Goal: Information Seeking & Learning: Learn about a topic

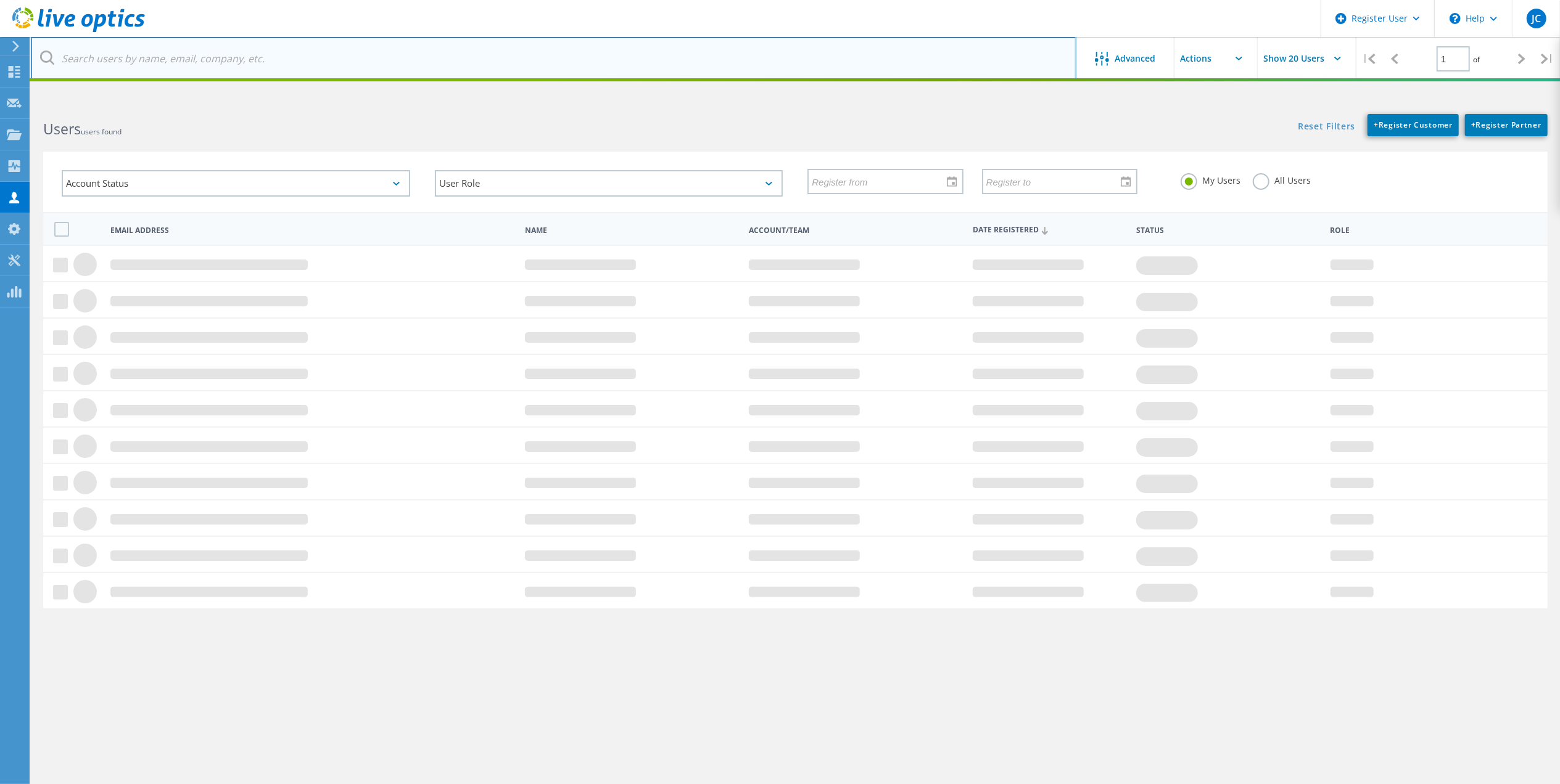
click at [751, 67] on input "text" at bounding box center [554, 59] width 1046 height 43
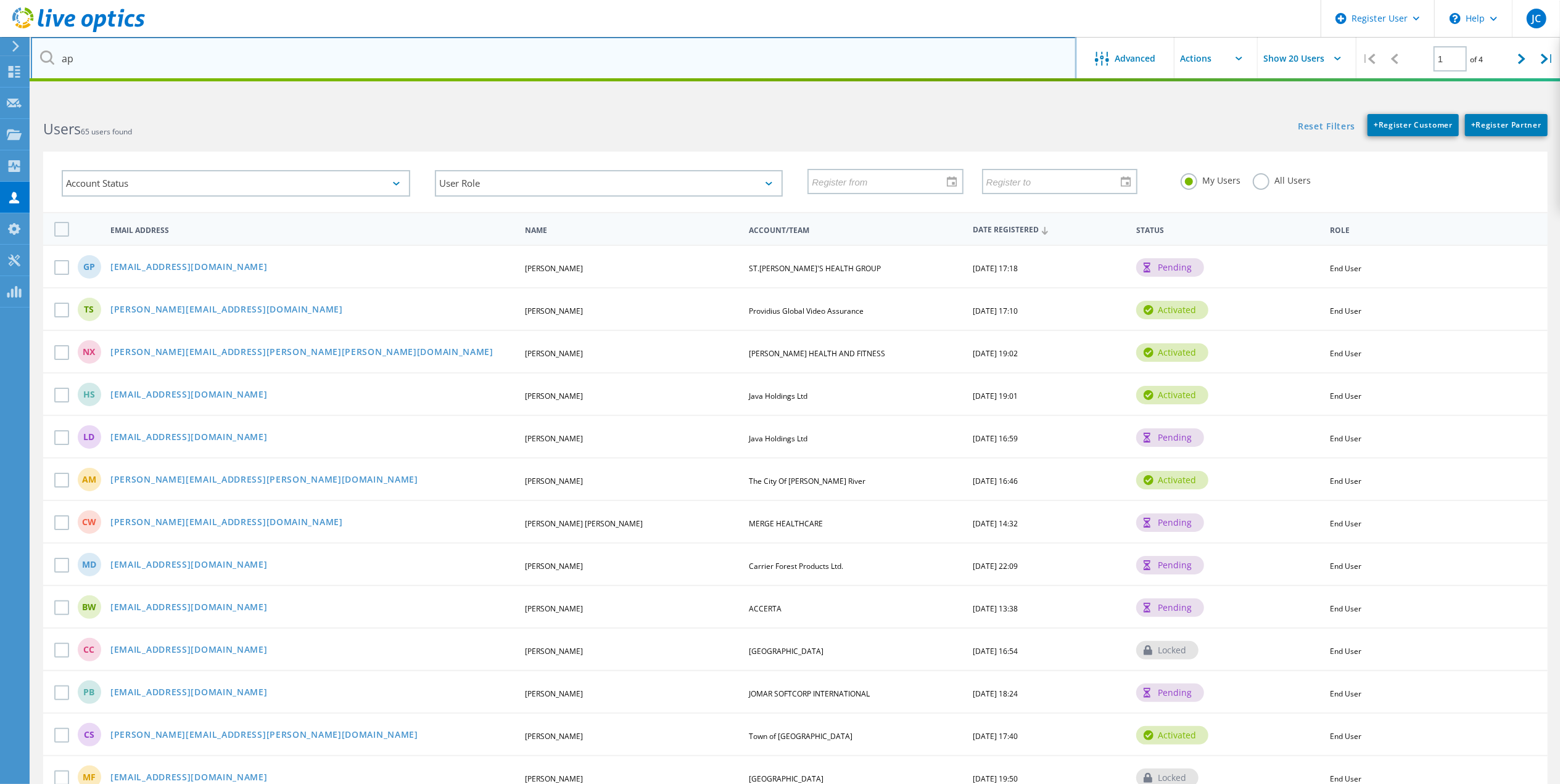
type input "a"
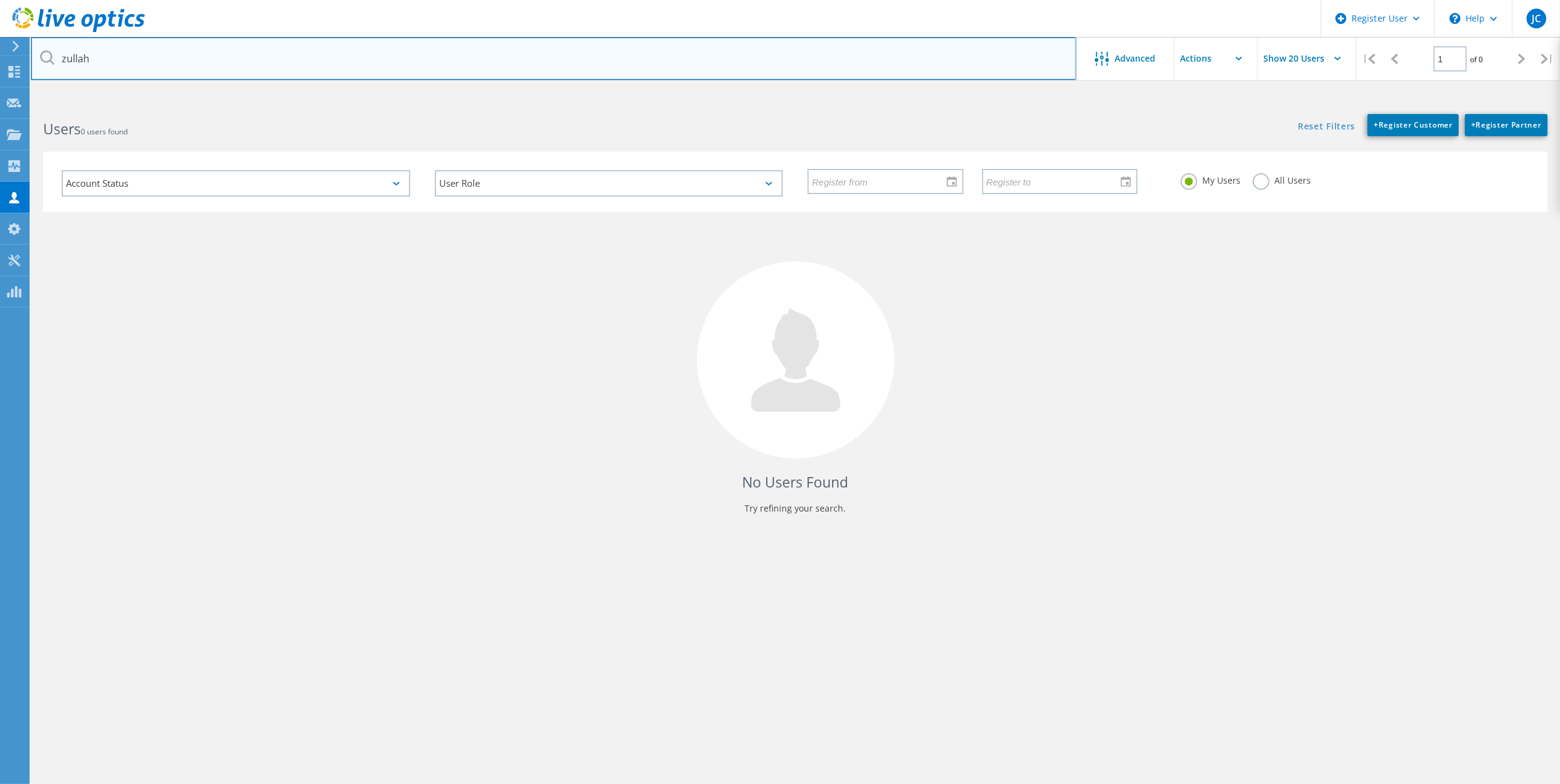
type input "zullah"
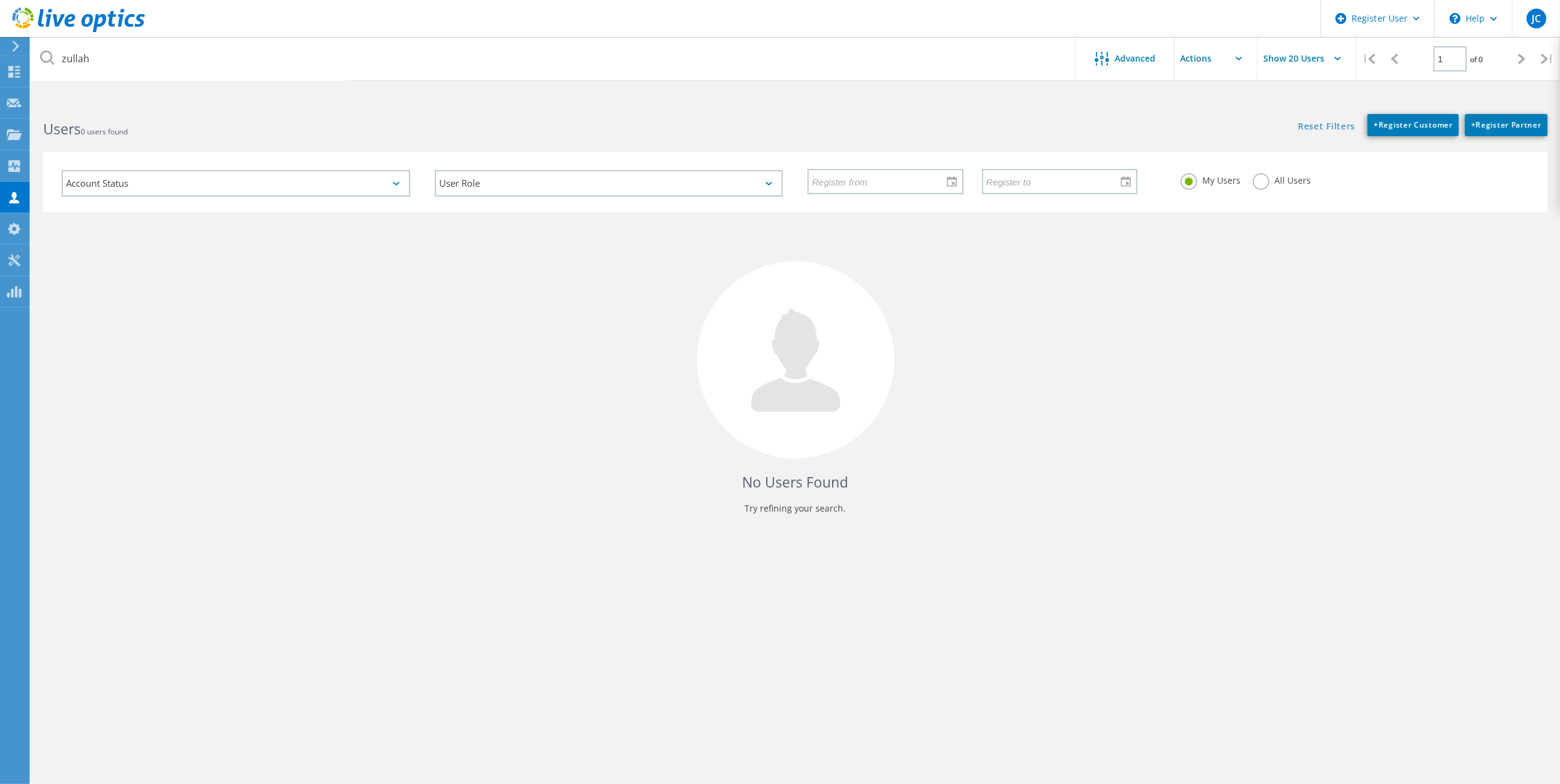
click at [1277, 191] on div "My Users All Users" at bounding box center [1354, 181] width 373 height 46
click at [1277, 186] on div "All Users" at bounding box center [1282, 181] width 58 height 18
click at [1273, 183] on label "All Users" at bounding box center [1282, 178] width 58 height 12
click at [0, 0] on input "All Users" at bounding box center [0, 0] width 0 height 0
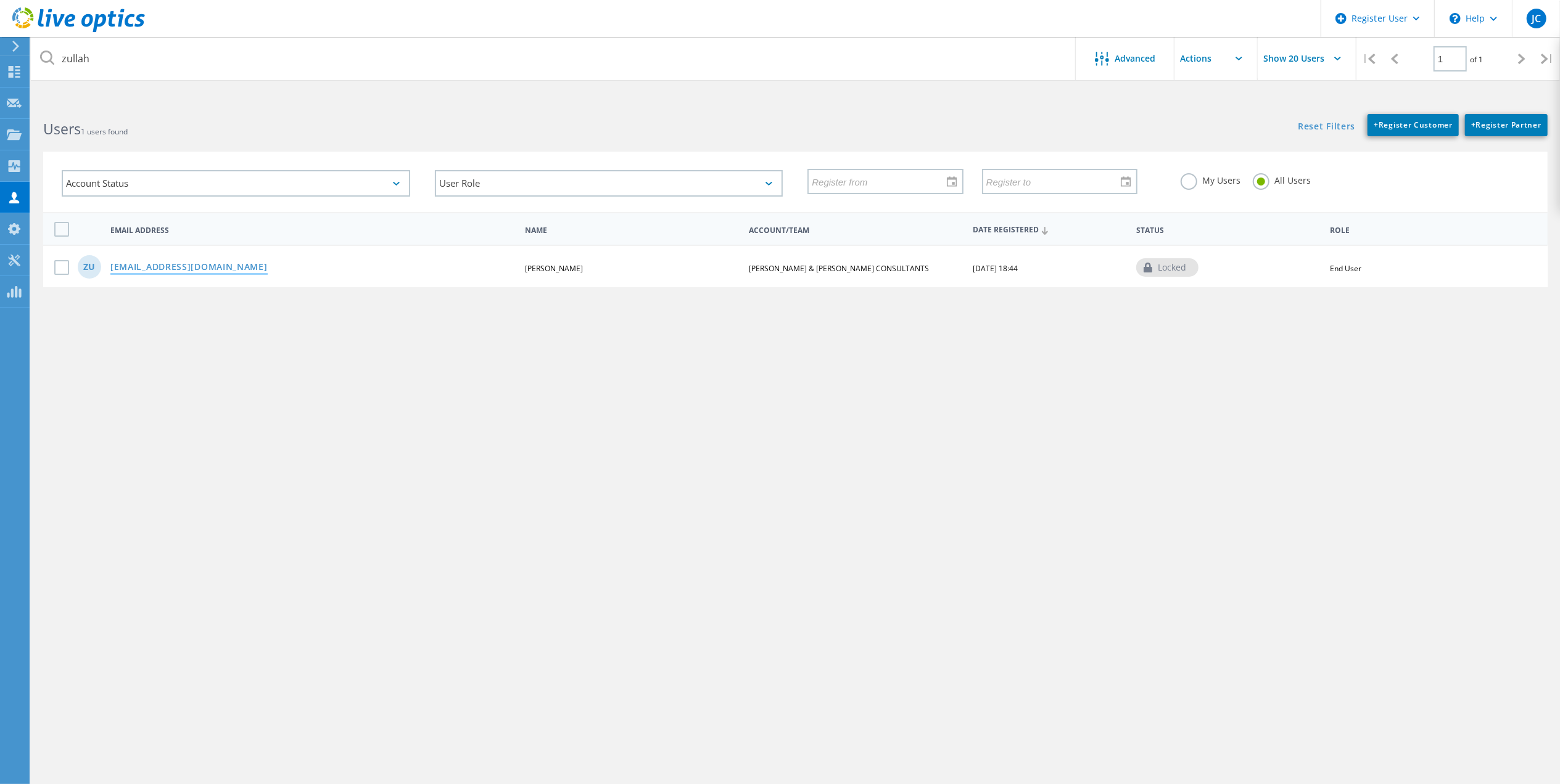
click at [165, 263] on link "zullah@aplinmartin.com" at bounding box center [189, 268] width 157 height 11
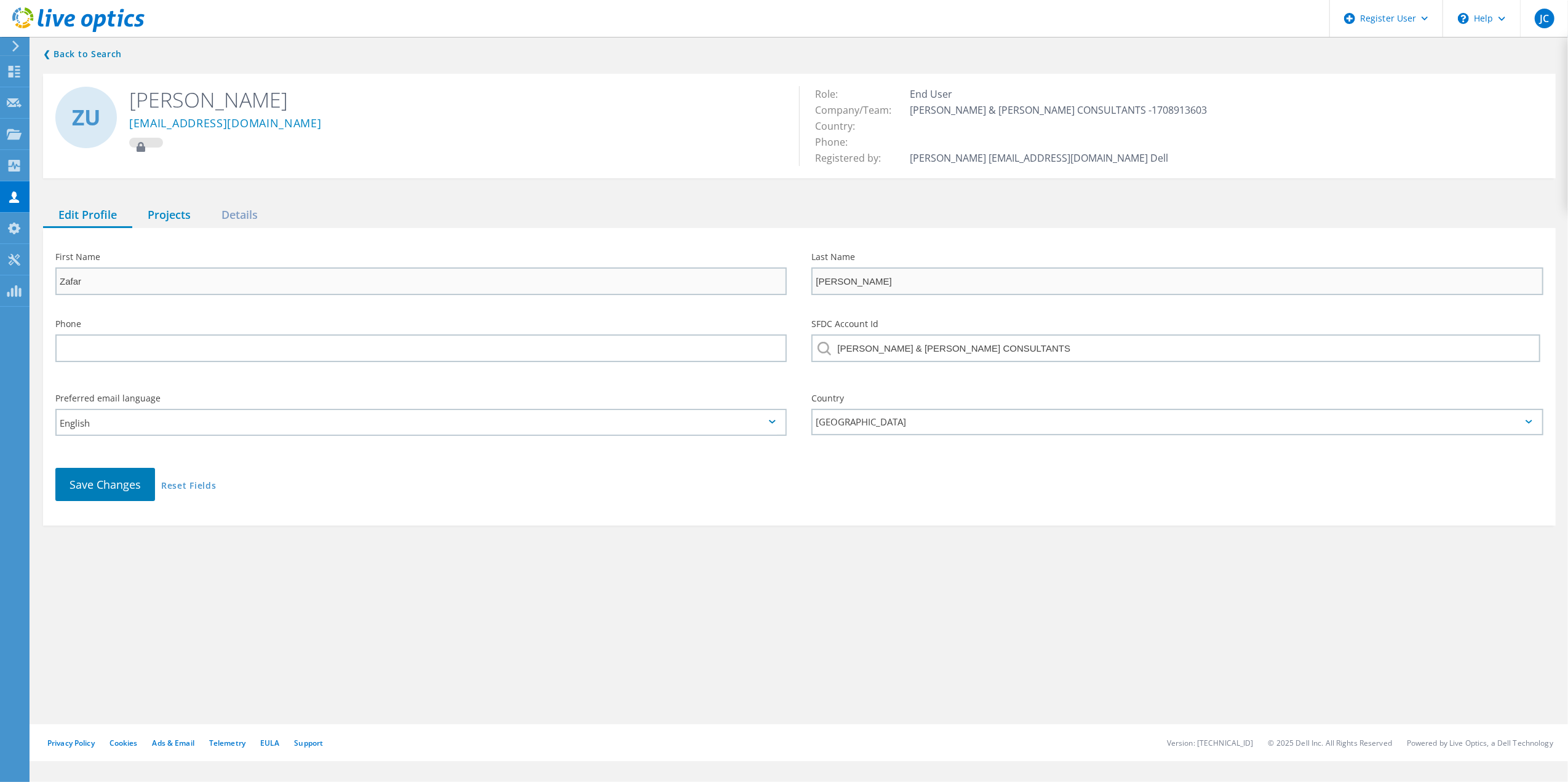
drag, startPoint x: 173, startPoint y: 172, endPoint x: 173, endPoint y: 208, distance: 36.0
click at [173, 183] on div "❮ Back to Search ZU Zafar Ullah zullah@aplinmartin.com Role: End User Company/T…" at bounding box center [799, 286] width 1538 height 504
click at [173, 208] on div "Projects" at bounding box center [169, 215] width 74 height 26
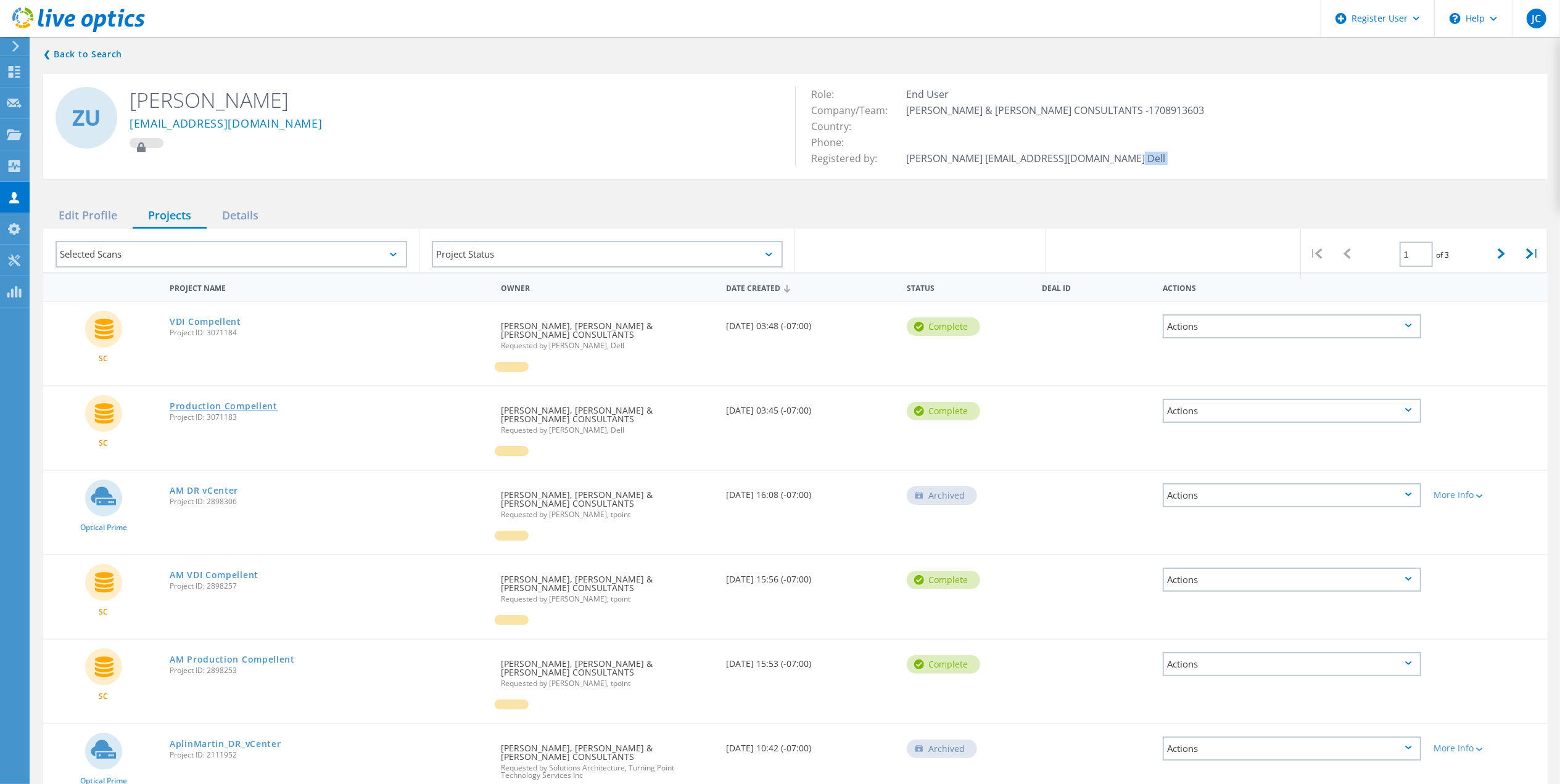
click at [230, 402] on link "Production Compellent" at bounding box center [223, 406] width 108 height 9
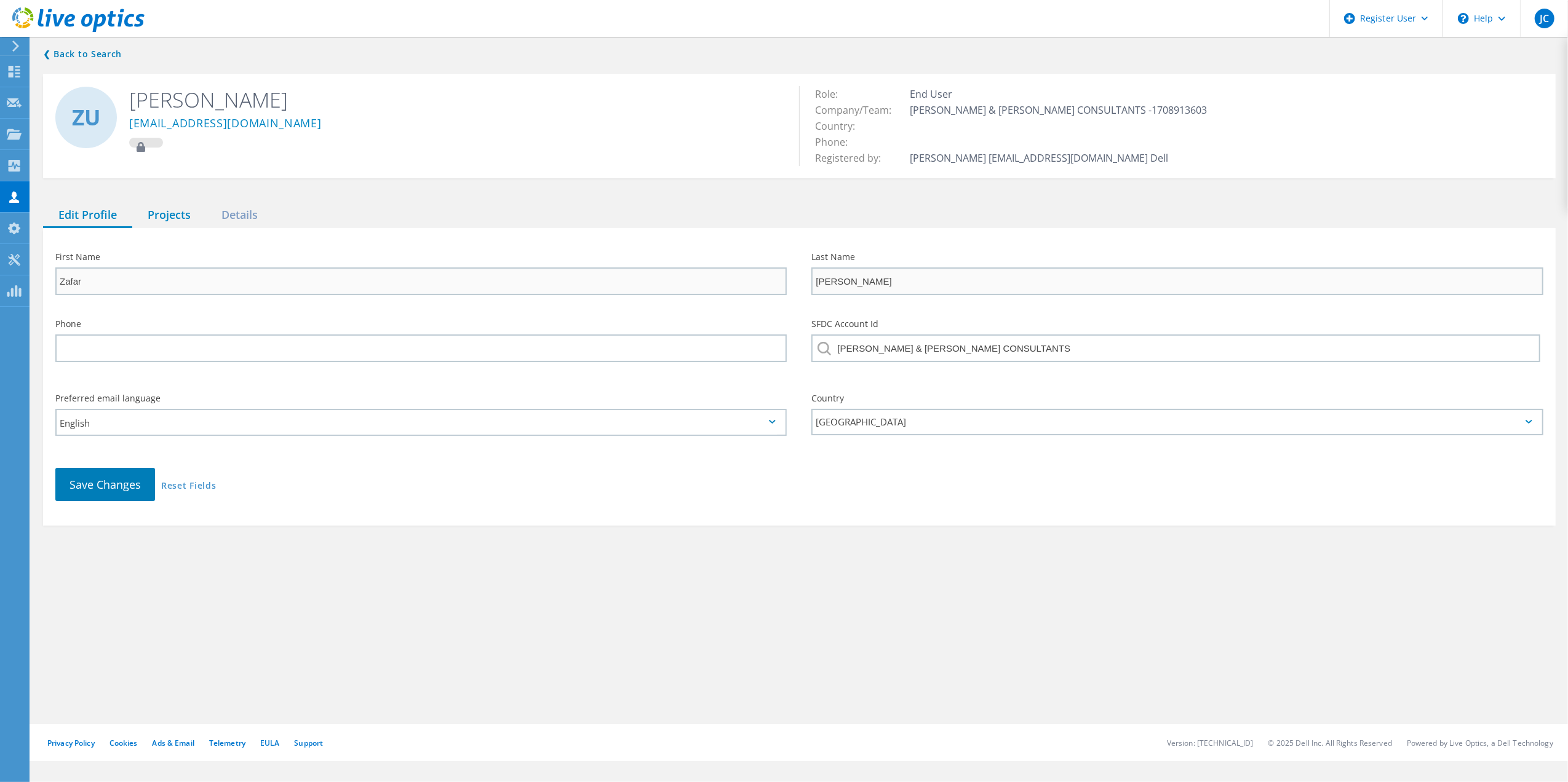
click at [183, 209] on div "Projects" at bounding box center [169, 215] width 74 height 26
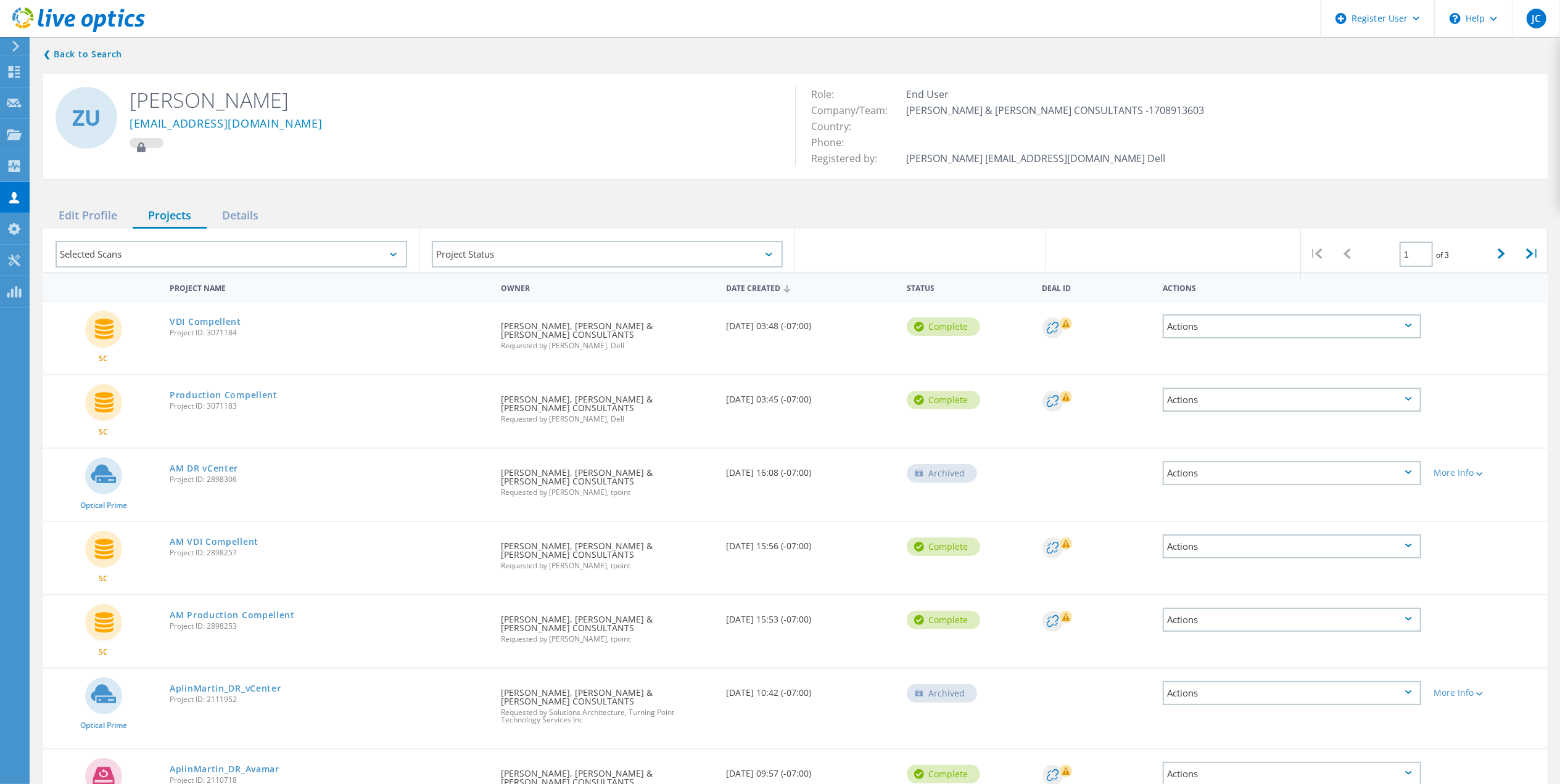
click at [237, 326] on link "VDI Compellent" at bounding box center [206, 321] width 71 height 9
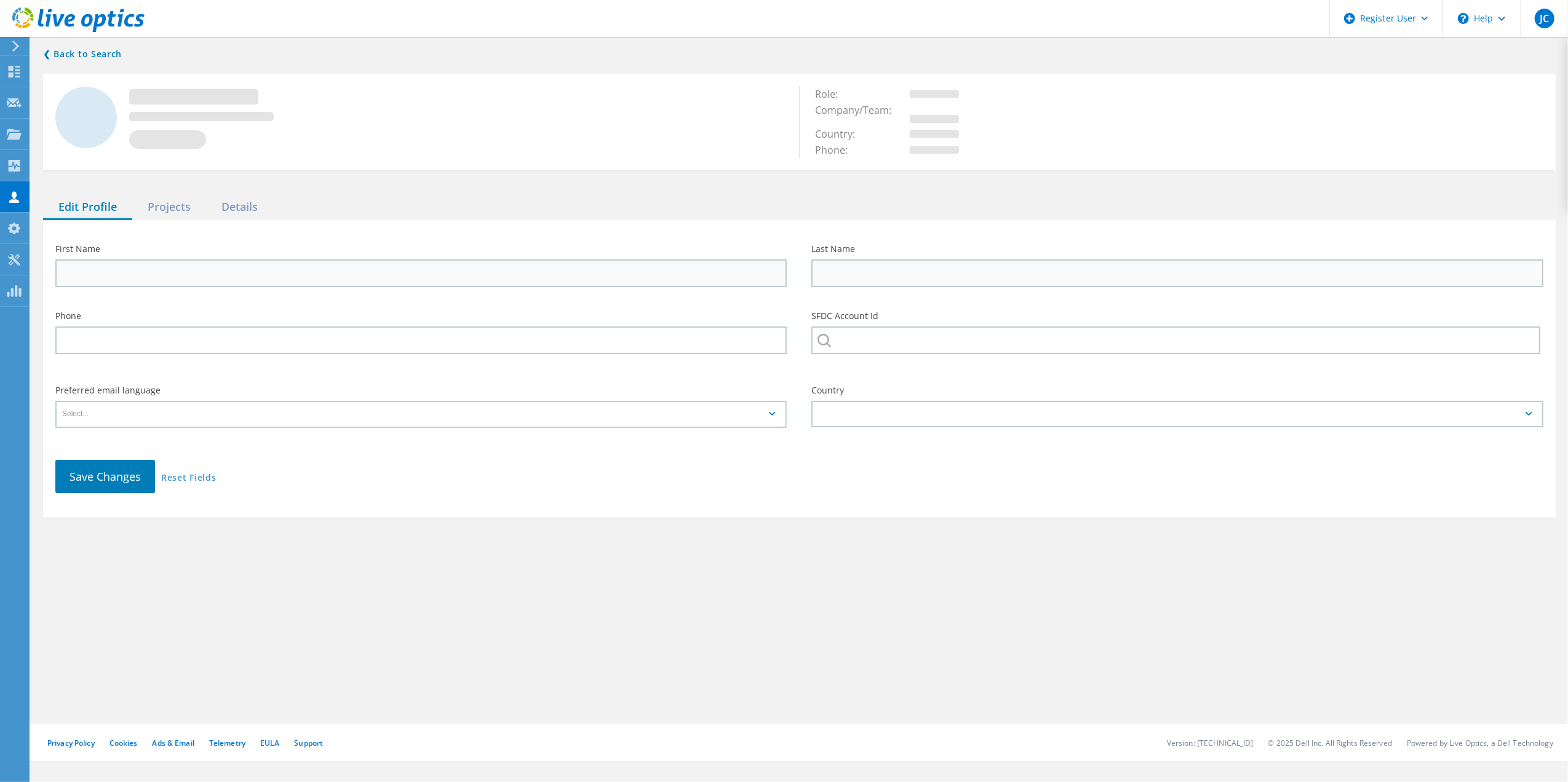
type input "Zafar"
type input "Ullah"
type input "[PERSON_NAME] & [PERSON_NAME] CONSULTANTS"
type input "English"
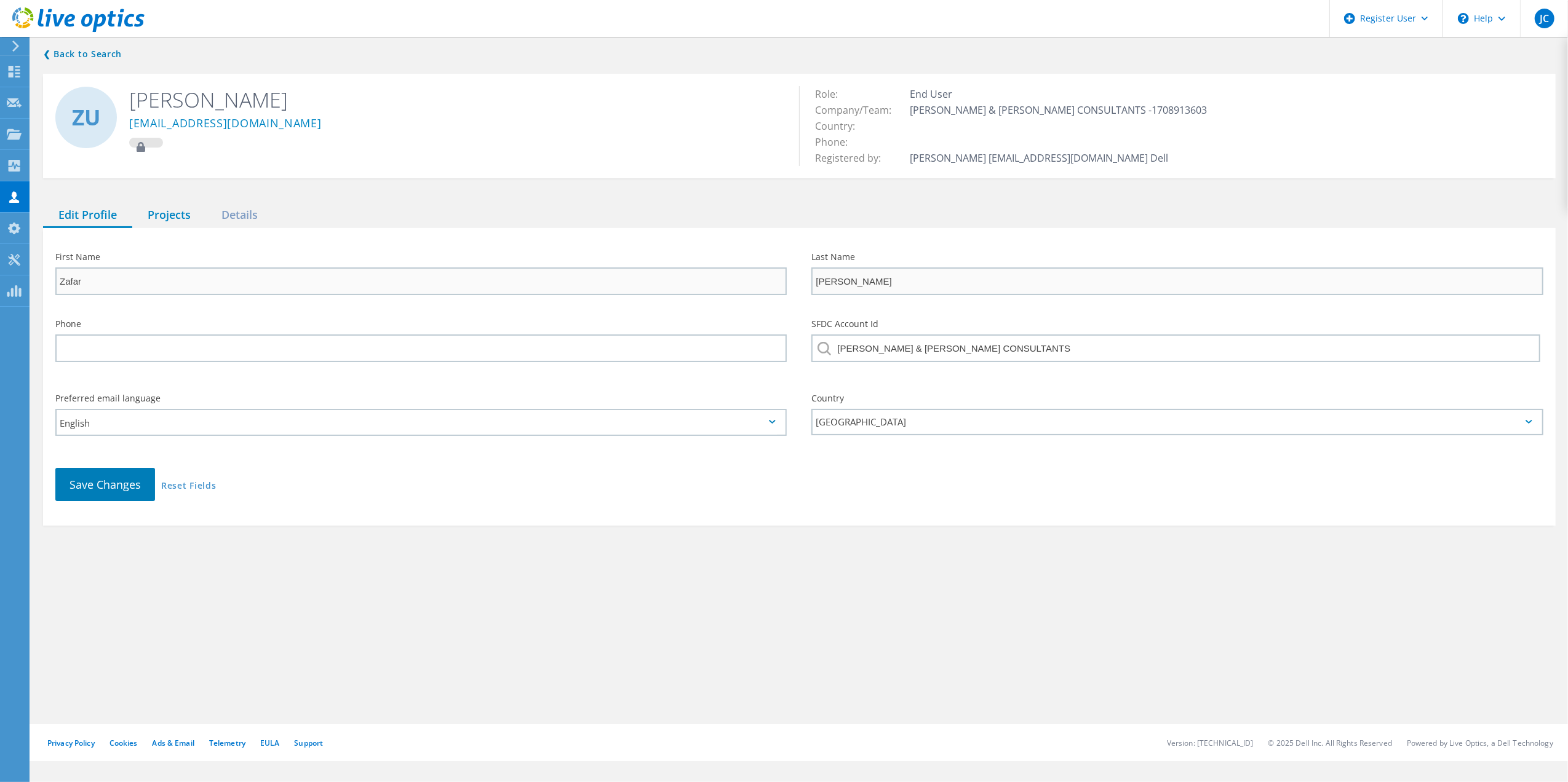
click at [158, 206] on div "Projects" at bounding box center [169, 215] width 74 height 26
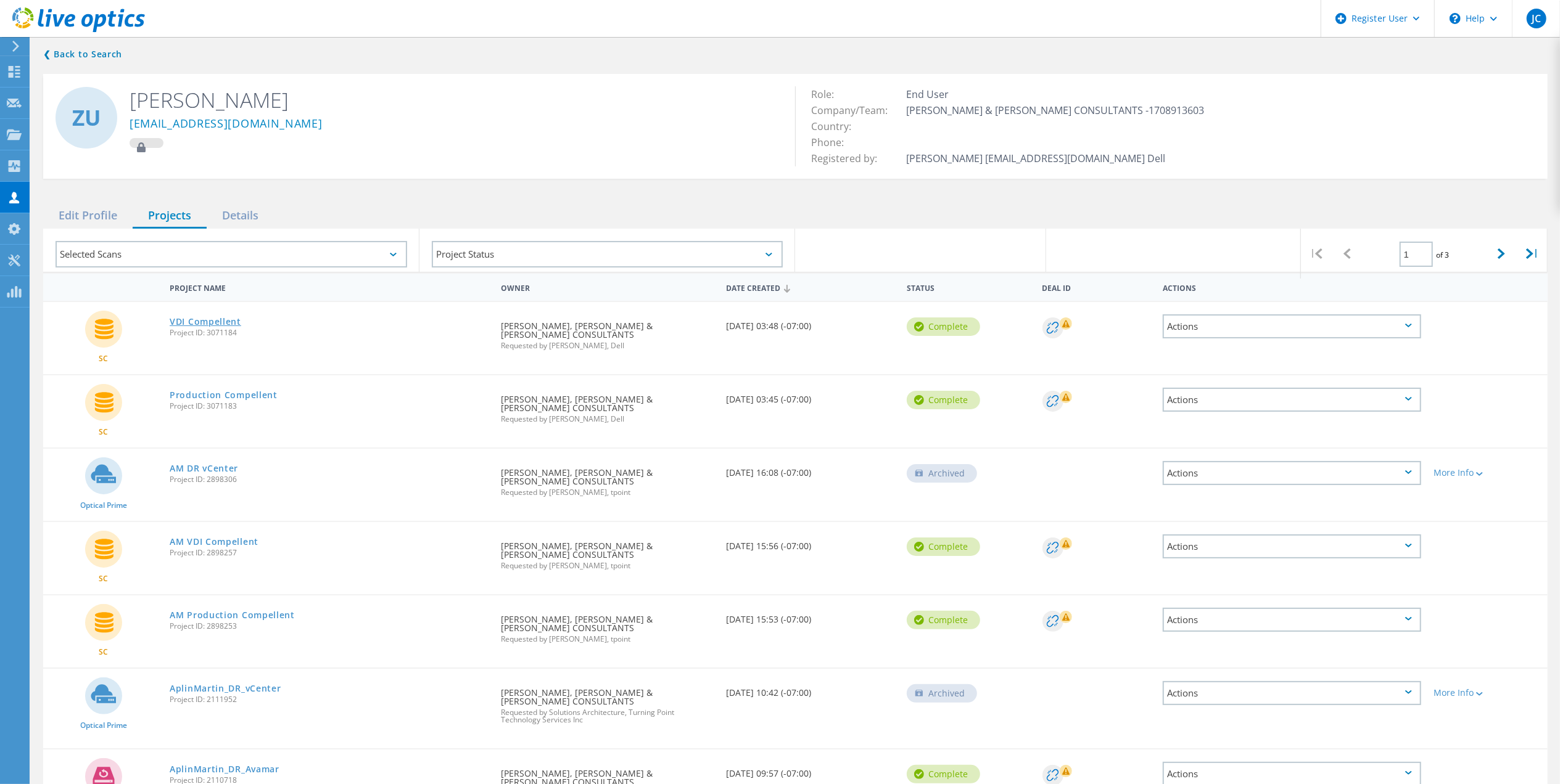
click at [195, 317] on link "VDI Compellent" at bounding box center [206, 321] width 71 height 9
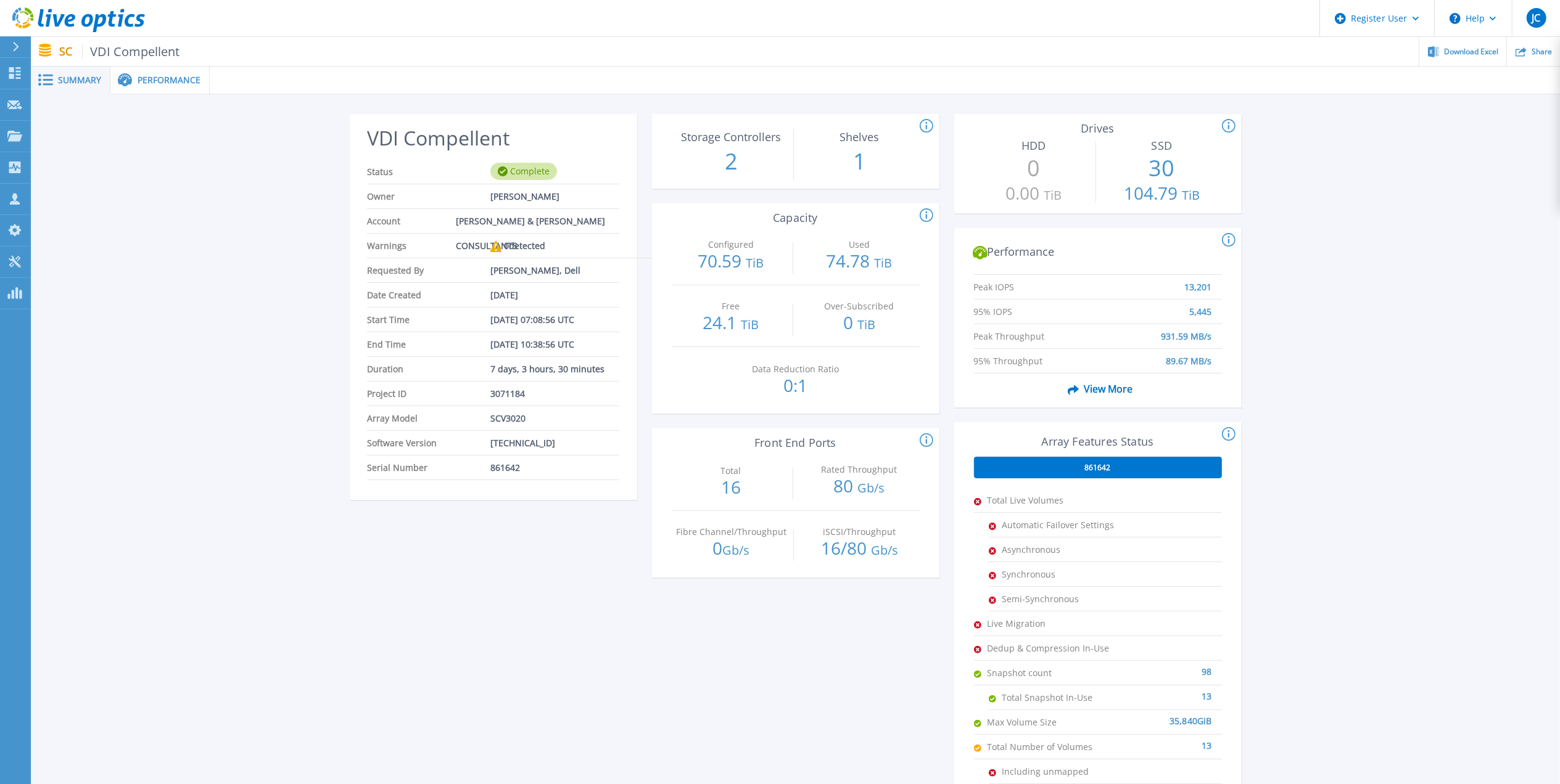
click at [519, 420] on span "SCV3020" at bounding box center [507, 418] width 35 height 24
click at [375, 413] on span "Array Model" at bounding box center [428, 418] width 123 height 24
drag, startPoint x: 375, startPoint y: 413, endPoint x: 396, endPoint y: 420, distance: 22.1
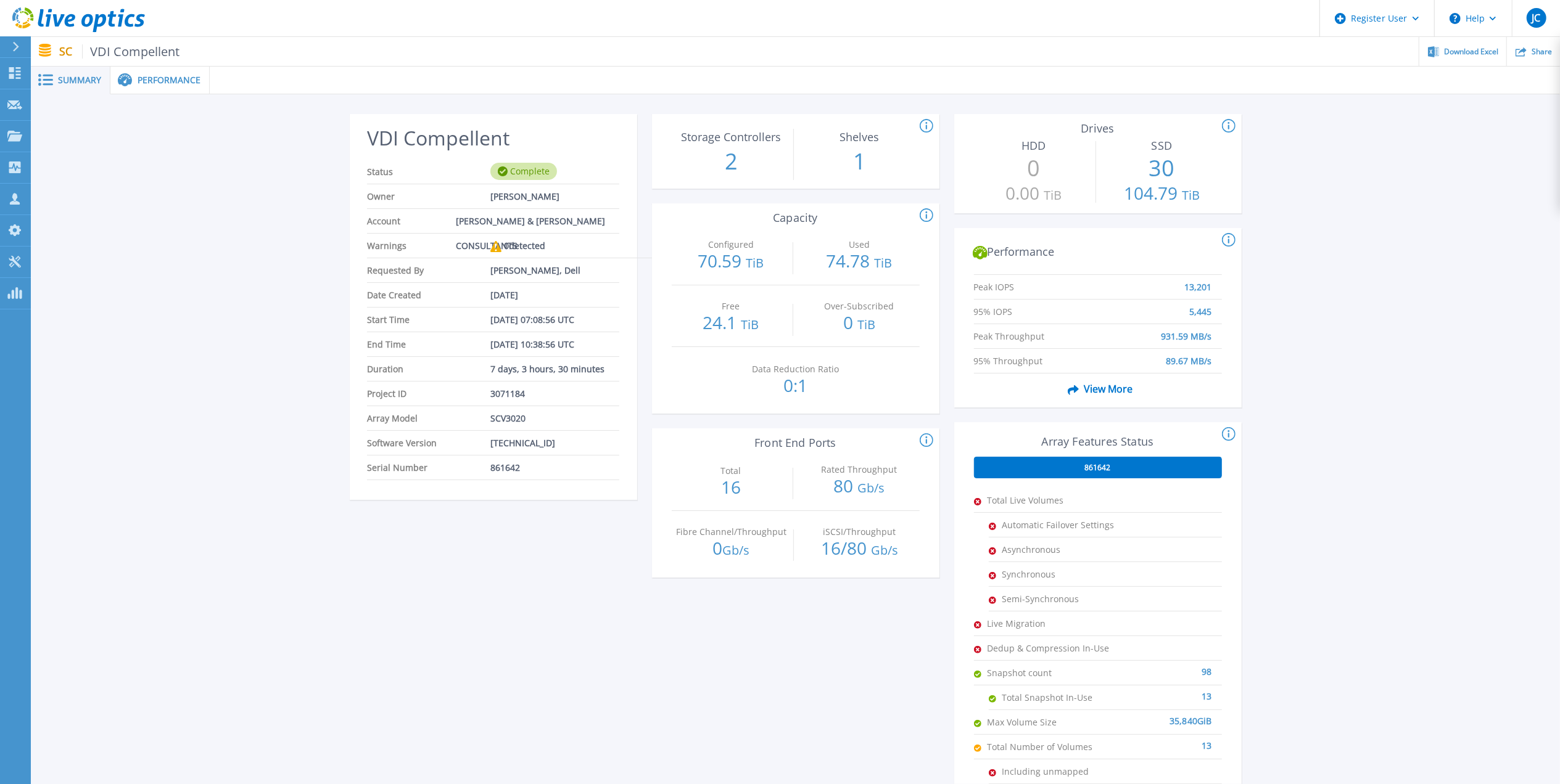
click at [396, 420] on span "Array Model" at bounding box center [428, 418] width 123 height 24
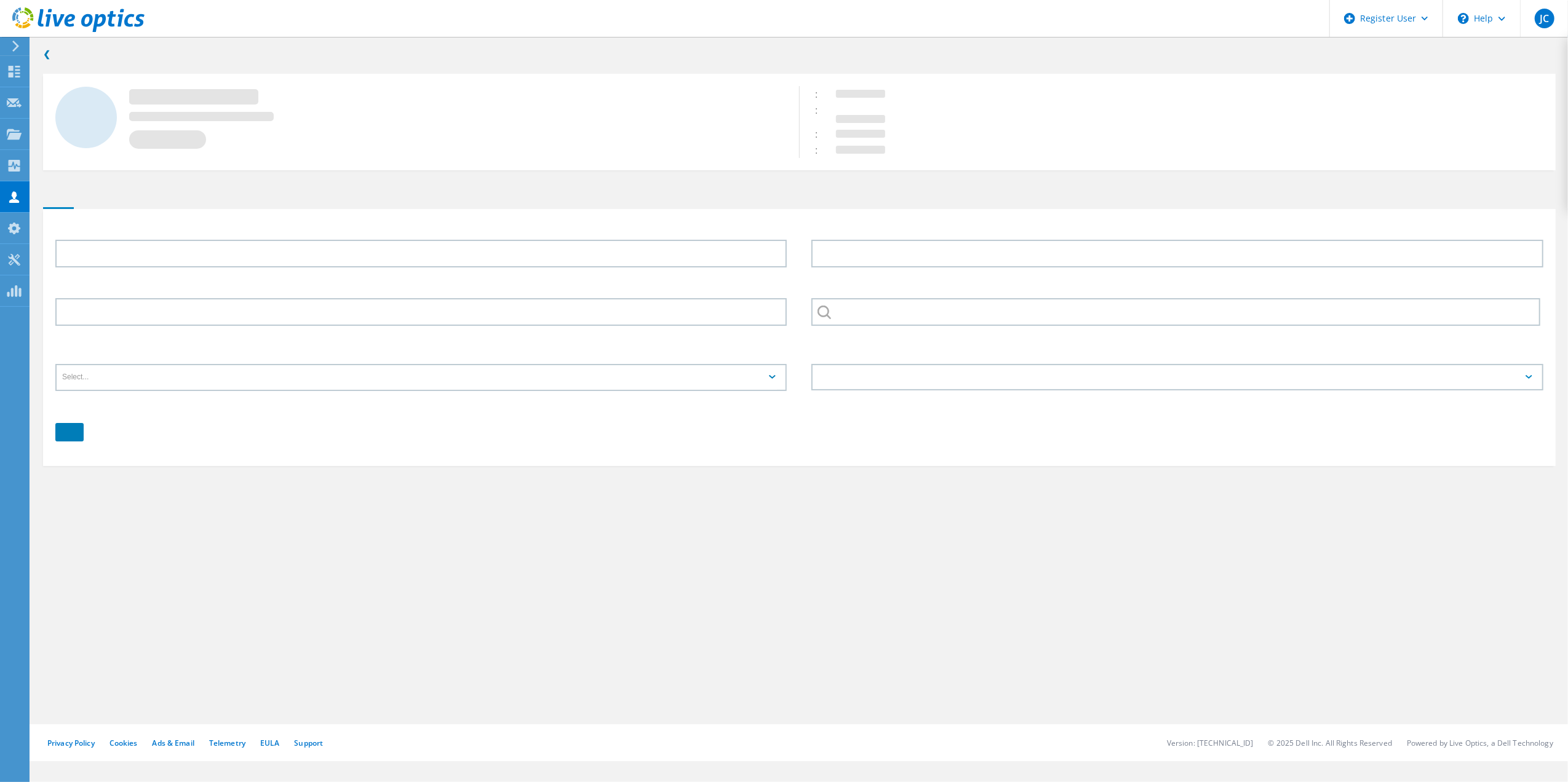
type input "Zafar"
type input "Ullah"
type input "[PERSON_NAME] & [PERSON_NAME] CONSULTANTS"
type input "English"
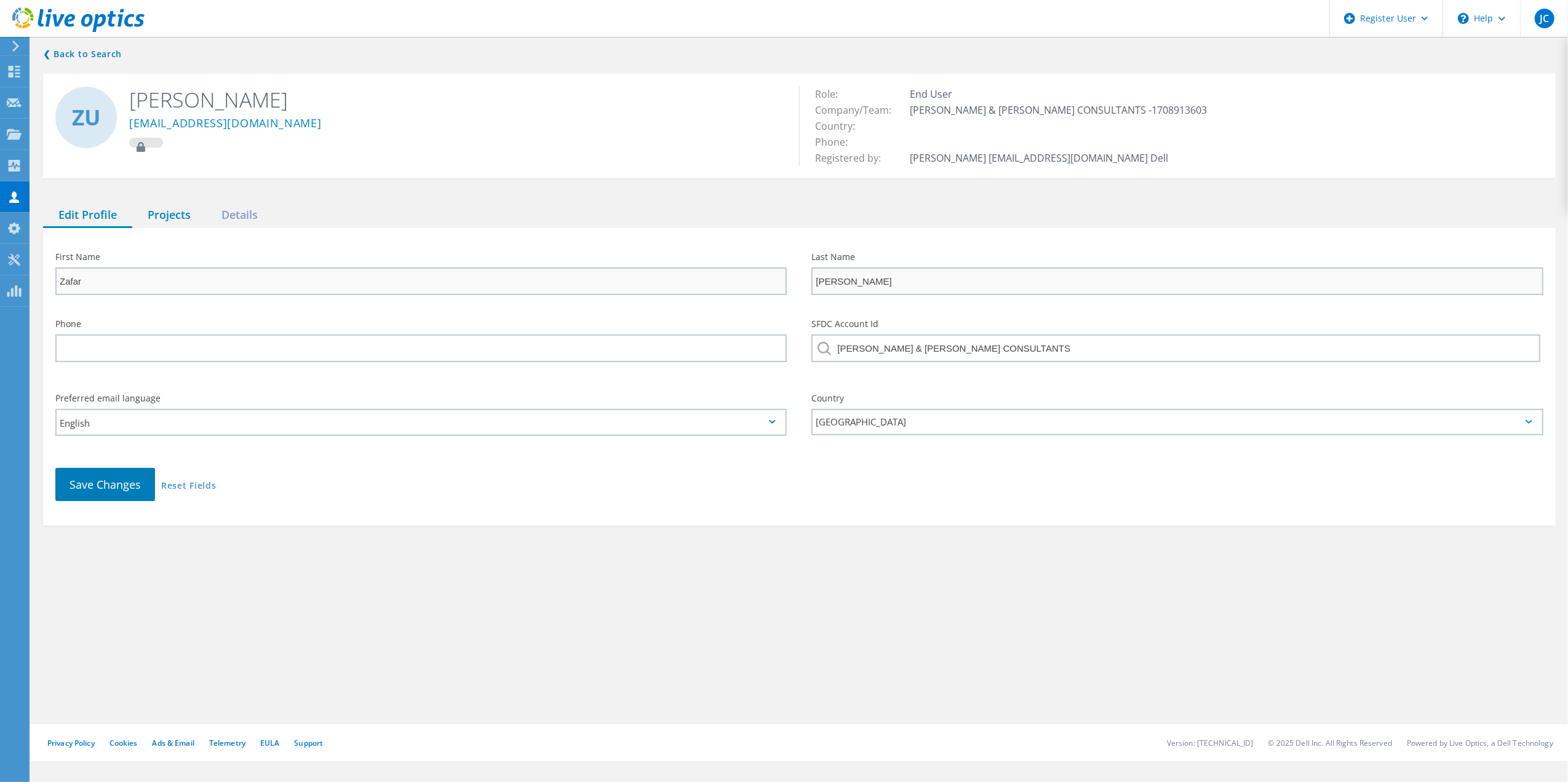
click at [159, 214] on div "Projects" at bounding box center [169, 215] width 74 height 26
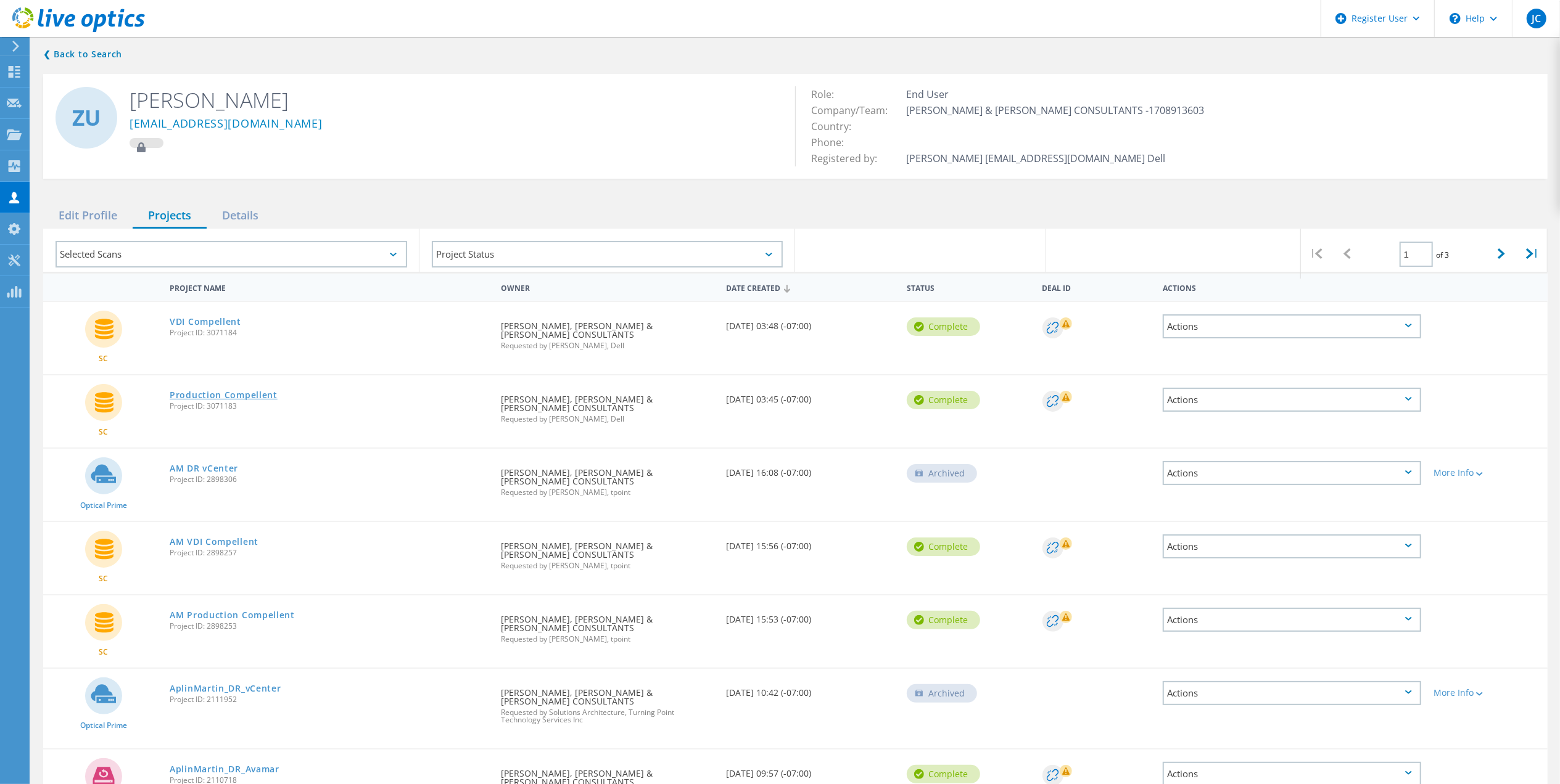
click at [218, 391] on link "Production Compellent" at bounding box center [223, 395] width 108 height 9
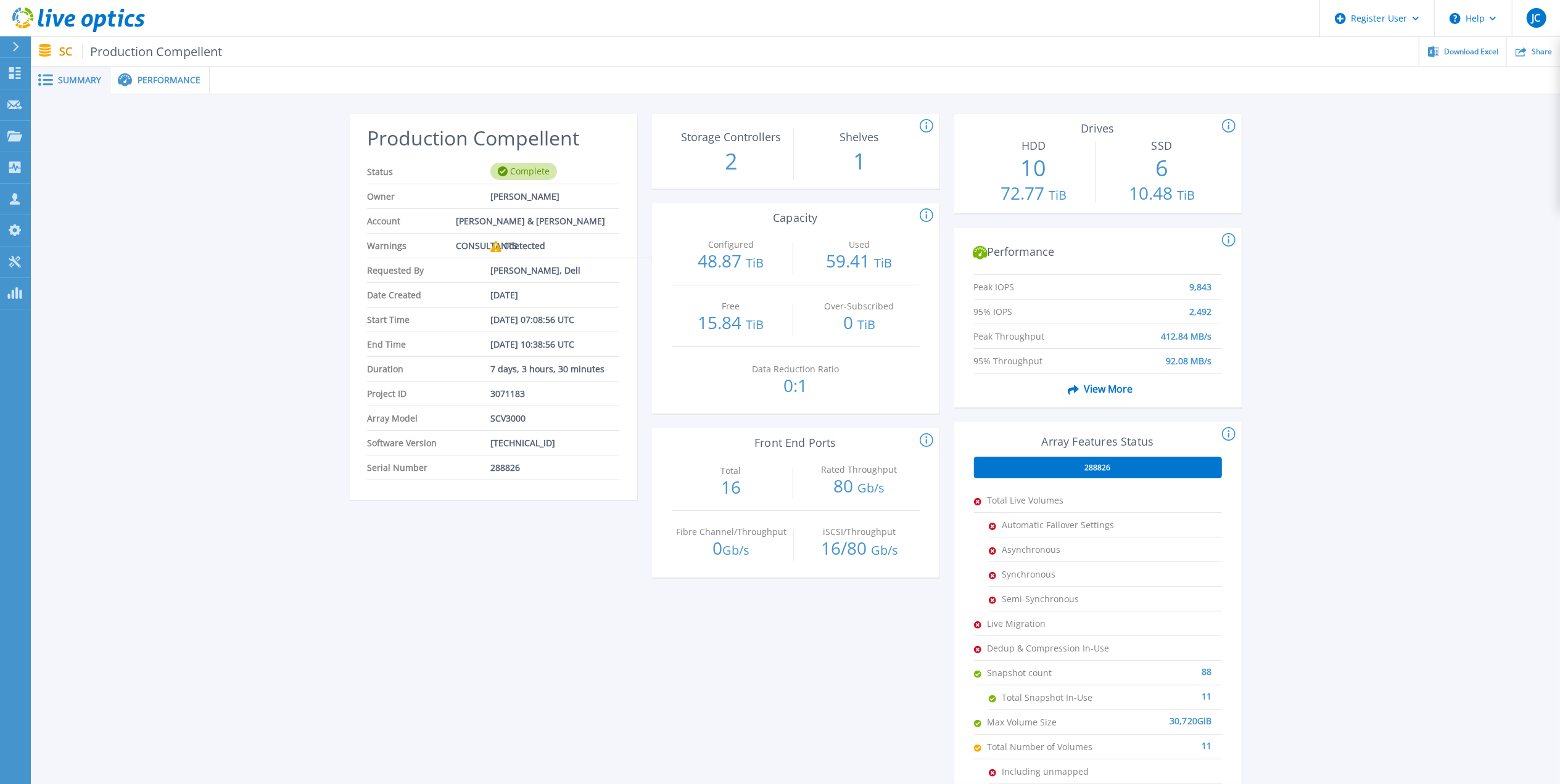
click at [399, 330] on span "Start Time" at bounding box center [428, 319] width 123 height 24
click at [516, 420] on span "SCV3000" at bounding box center [507, 418] width 35 height 24
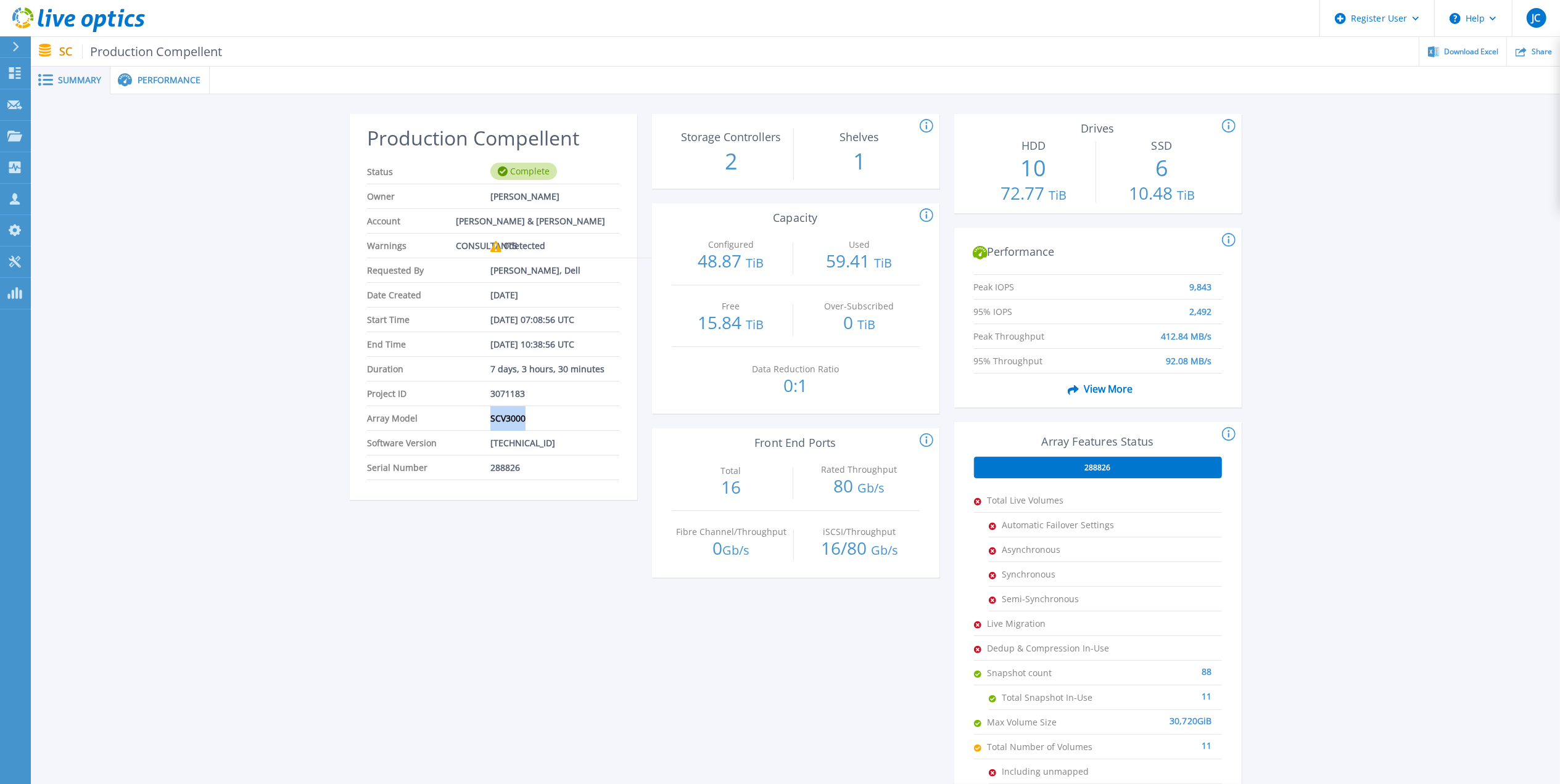
click at [516, 420] on span "SCV3000" at bounding box center [507, 418] width 35 height 24
drag, startPoint x: 516, startPoint y: 420, endPoint x: 509, endPoint y: 416, distance: 8.1
click at [509, 416] on span "SCV3000" at bounding box center [507, 418] width 35 height 24
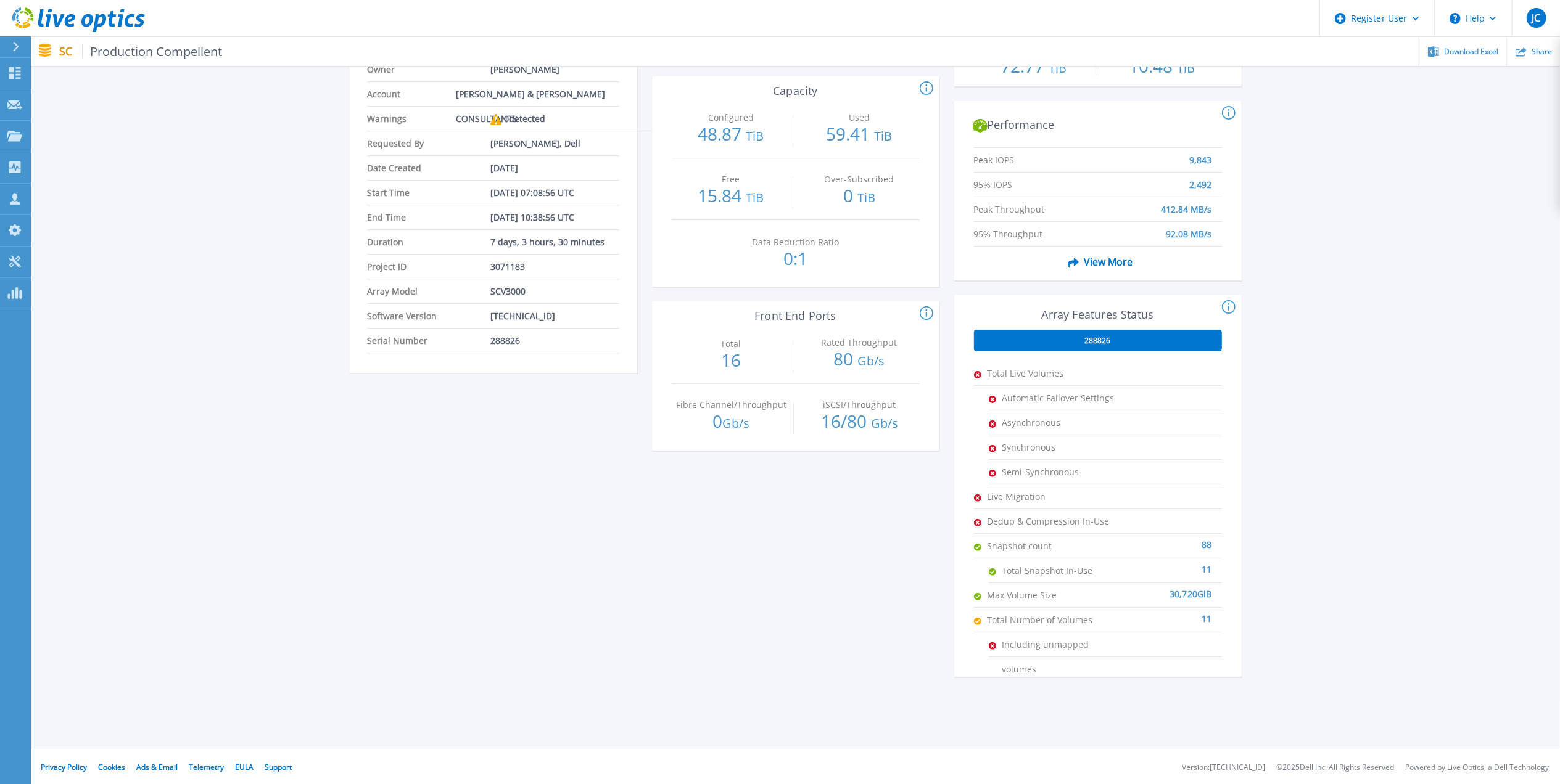
scroll to position [129, 0]
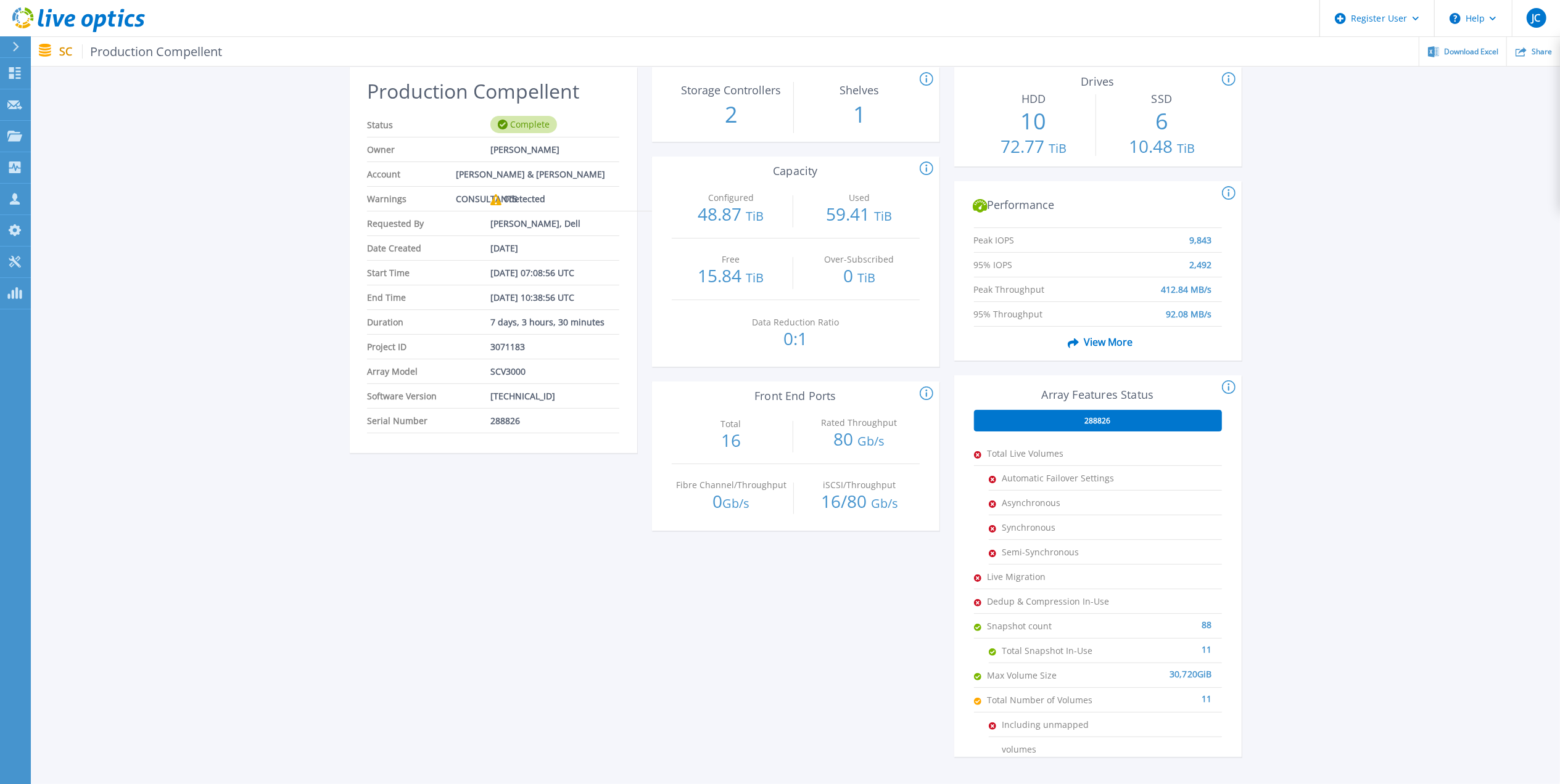
click at [1084, 341] on span "View More" at bounding box center [1098, 342] width 70 height 23
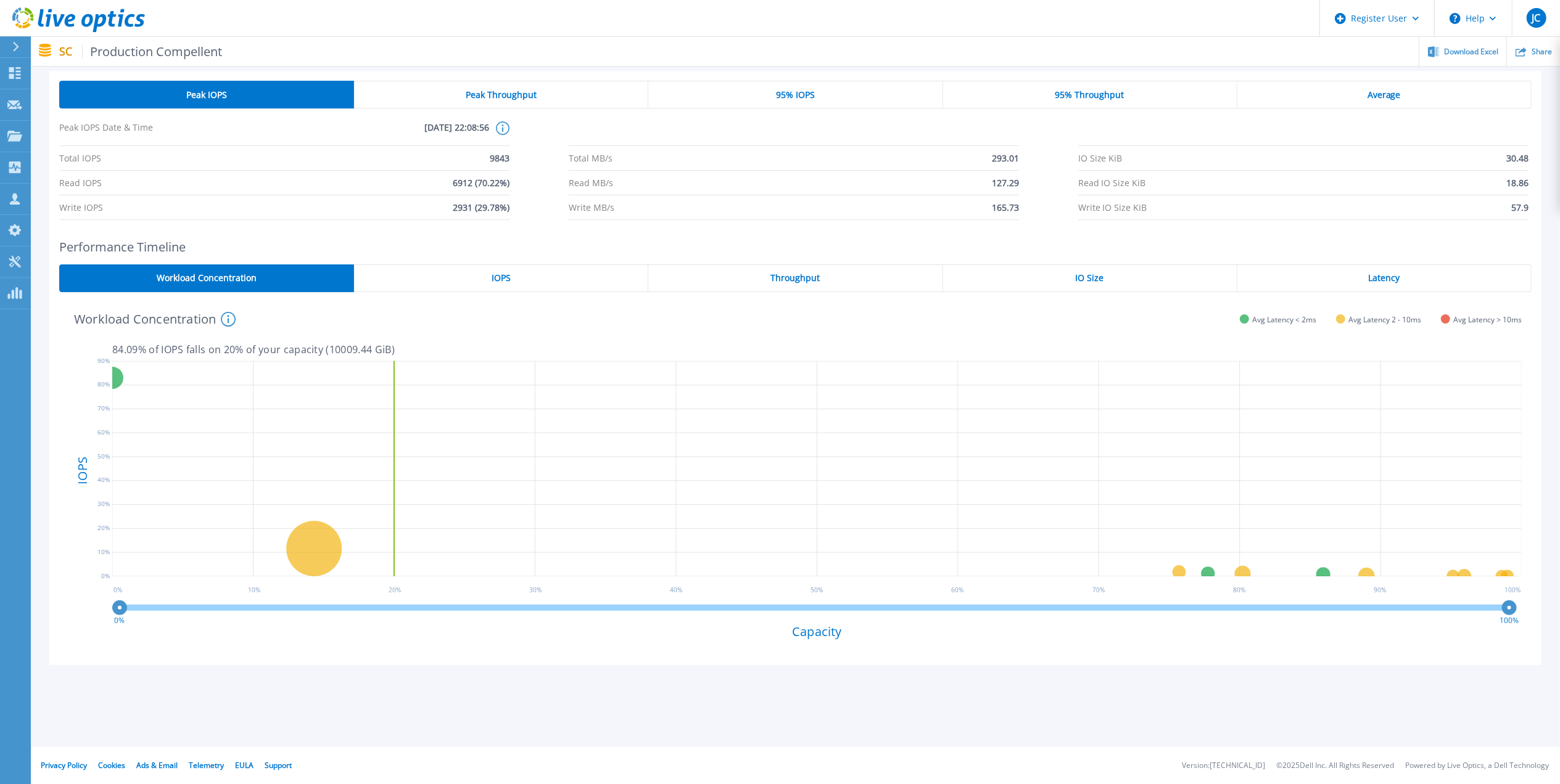
click at [474, 98] on span "Peak Throughput" at bounding box center [500, 95] width 71 height 10
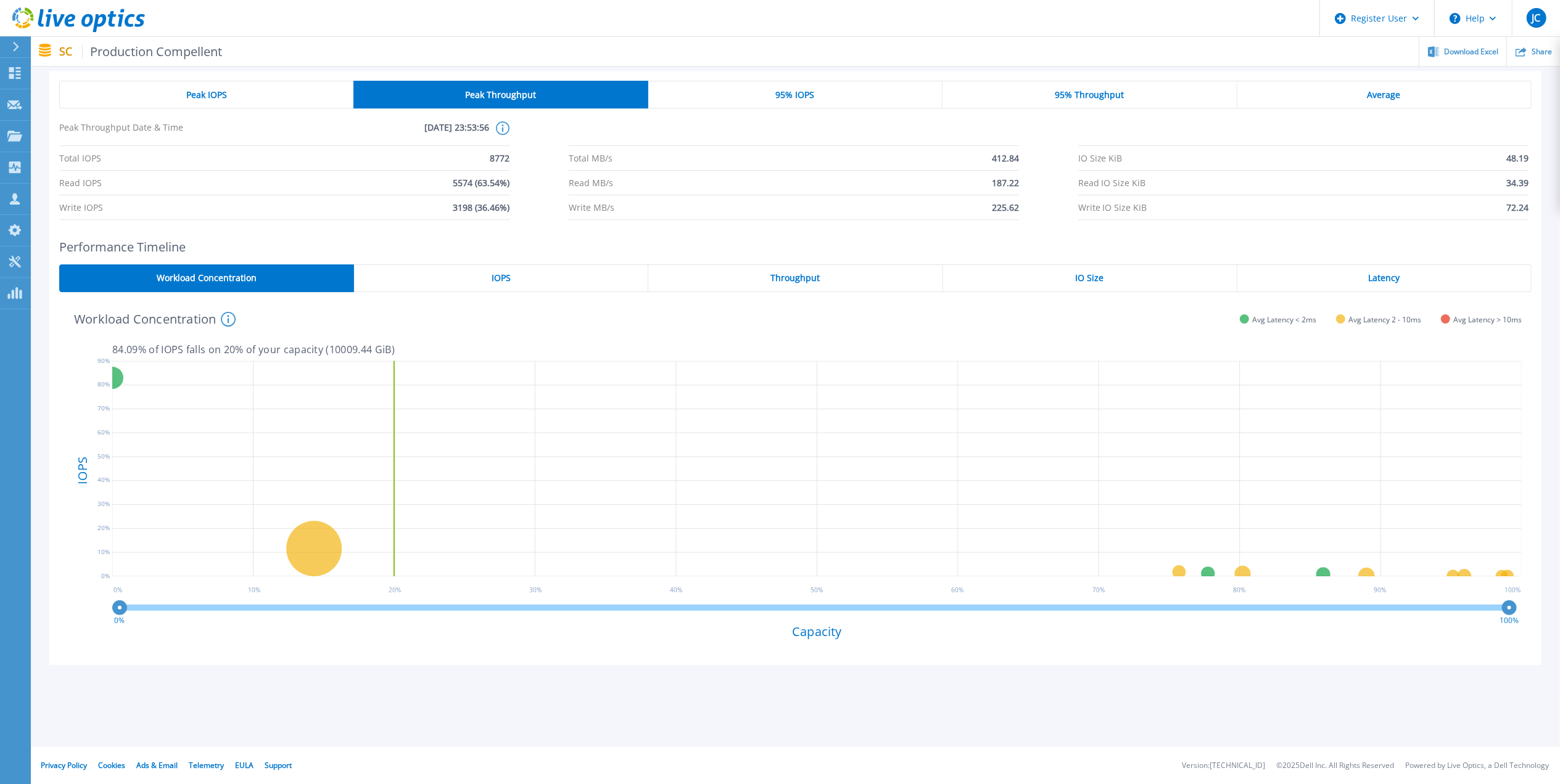
click at [704, 98] on div "95% IOPS" at bounding box center [795, 95] width 294 height 28
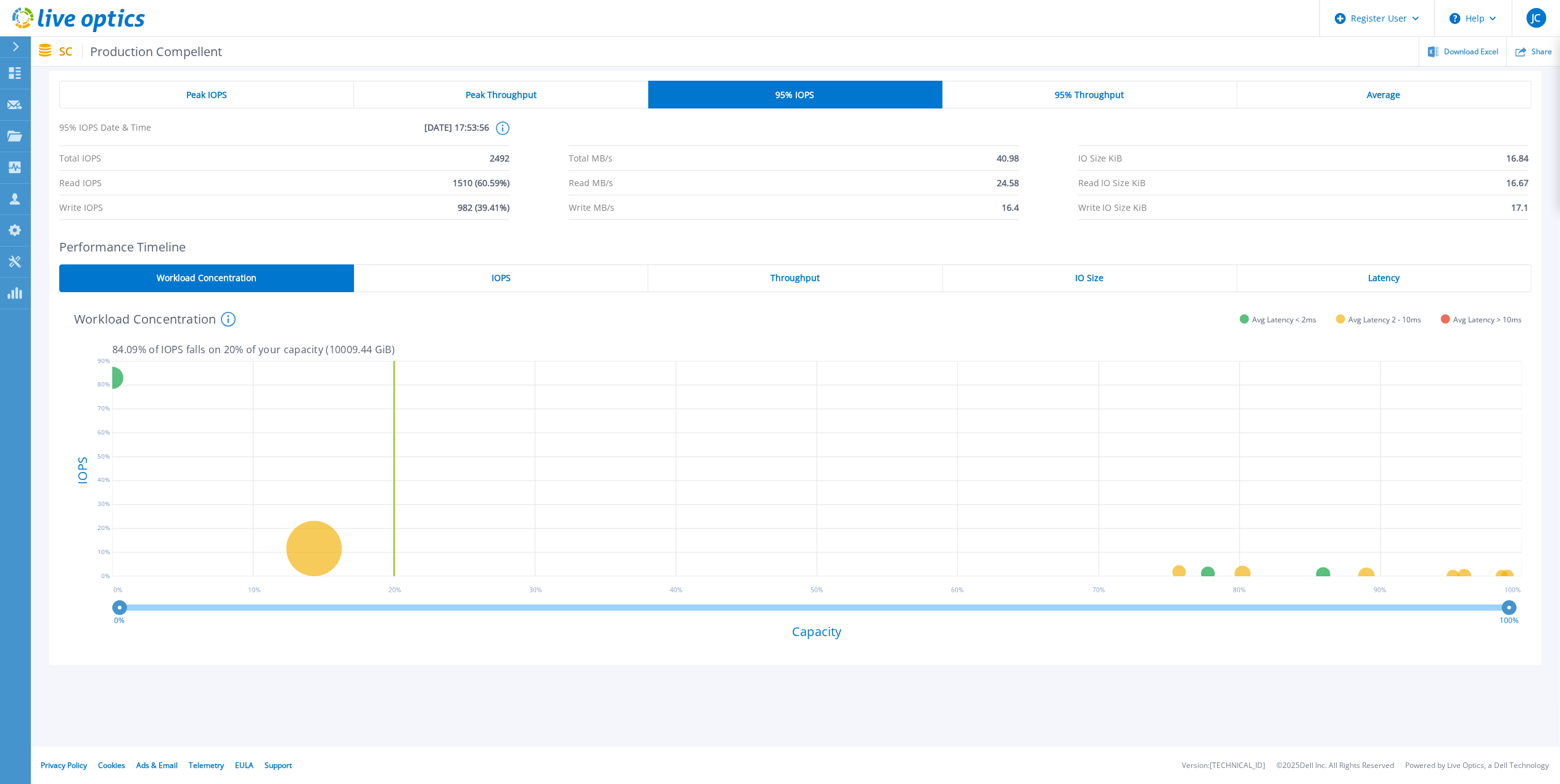
click at [1014, 124] on li at bounding box center [794, 134] width 450 height 25
click at [1070, 109] on div "Peak IOPS Peak Throughput 95% IOPS 95% Throughput Average 95% IOPS Date & Time …" at bounding box center [795, 150] width 1472 height 140
drag, startPoint x: 1405, startPoint y: 90, endPoint x: 1406, endPoint y: 96, distance: 6.1
click at [1406, 90] on div "Average" at bounding box center [1384, 95] width 294 height 28
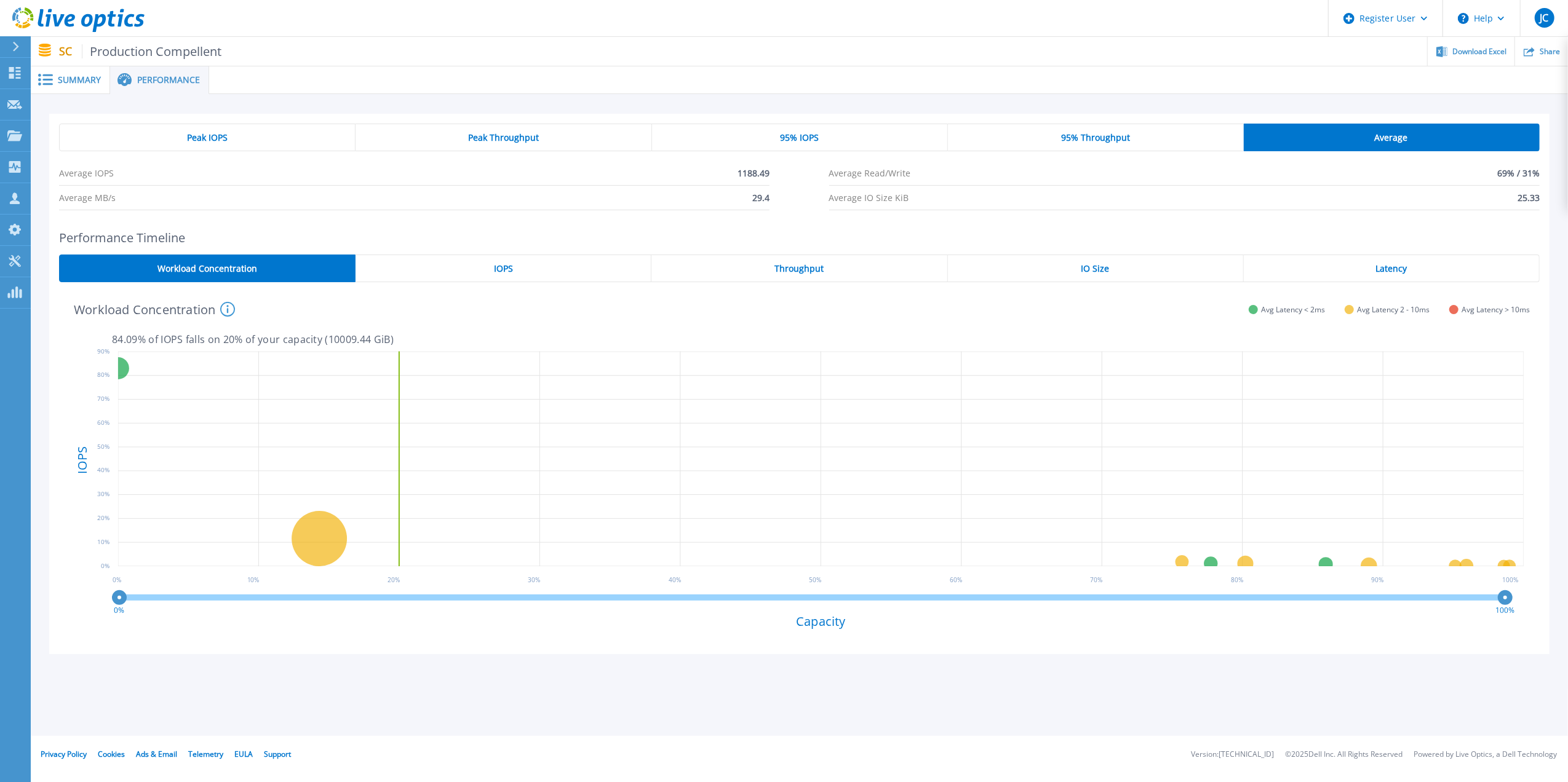
click at [1317, 241] on h2 "Performance Timeline" at bounding box center [799, 237] width 1481 height 14
click at [1310, 257] on div "Latency" at bounding box center [1392, 268] width 296 height 28
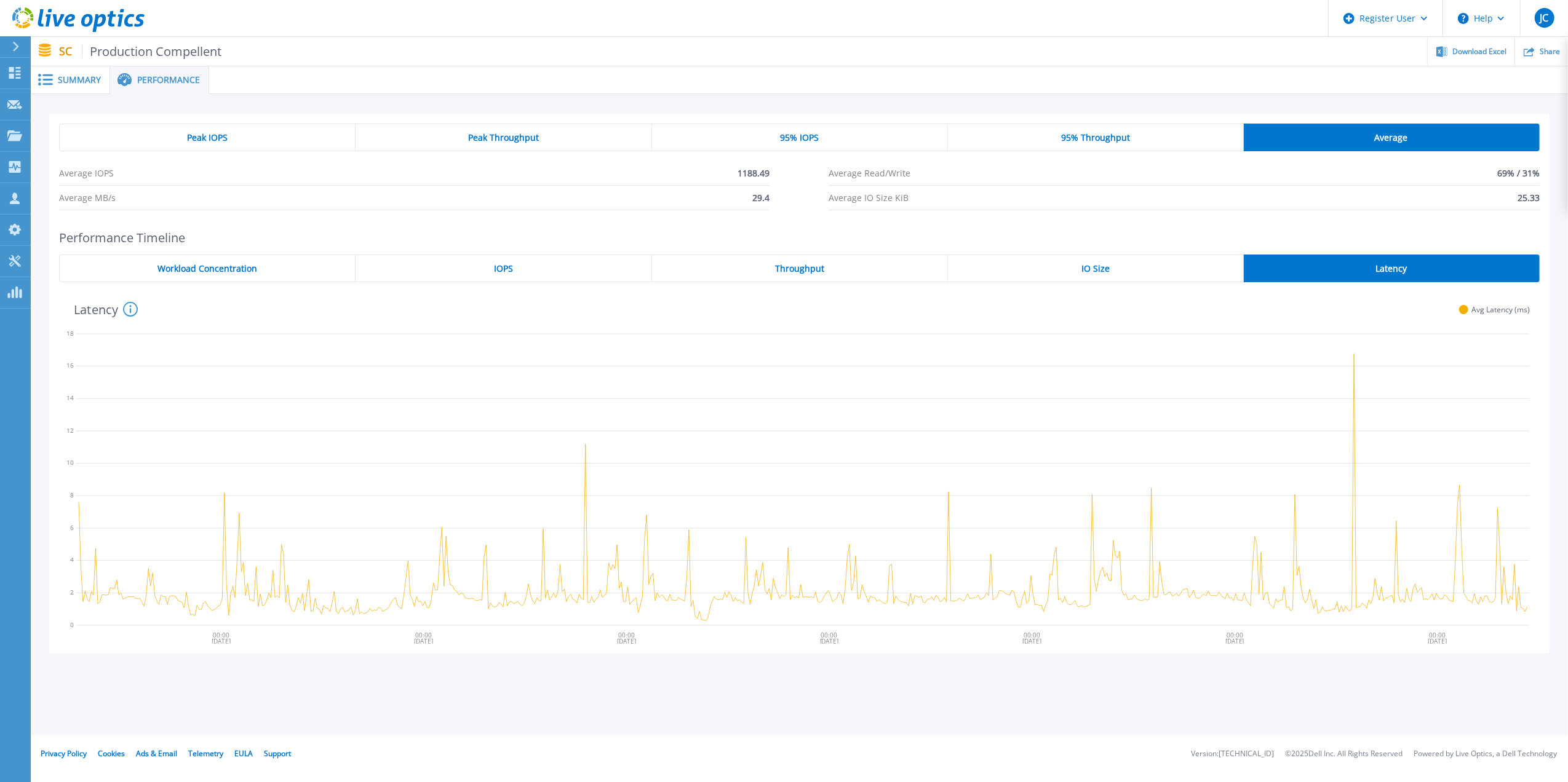
click at [1125, 265] on div "IO Size" at bounding box center [1096, 268] width 296 height 28
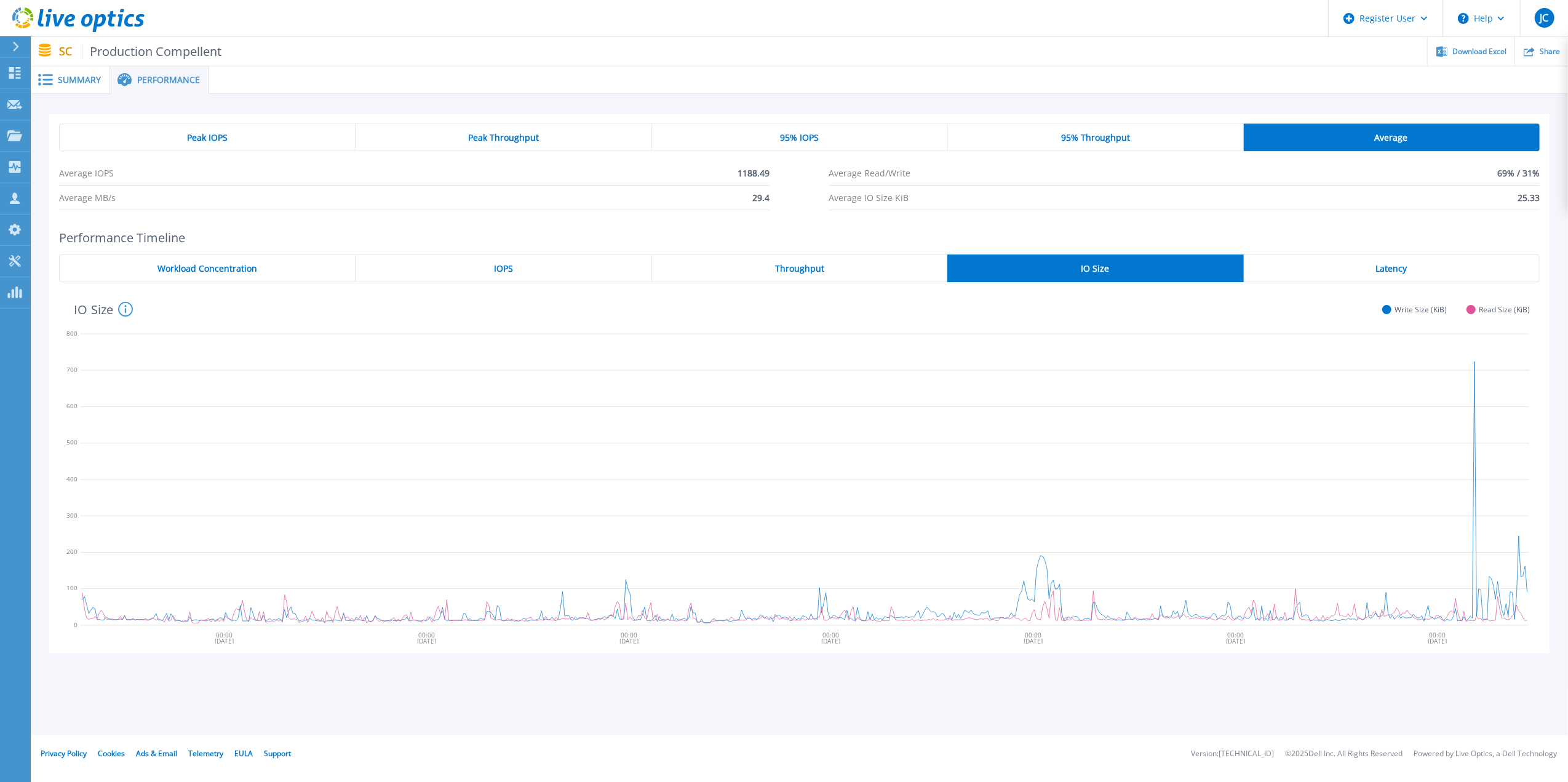
click at [892, 268] on div "Throughput" at bounding box center [800, 268] width 296 height 28
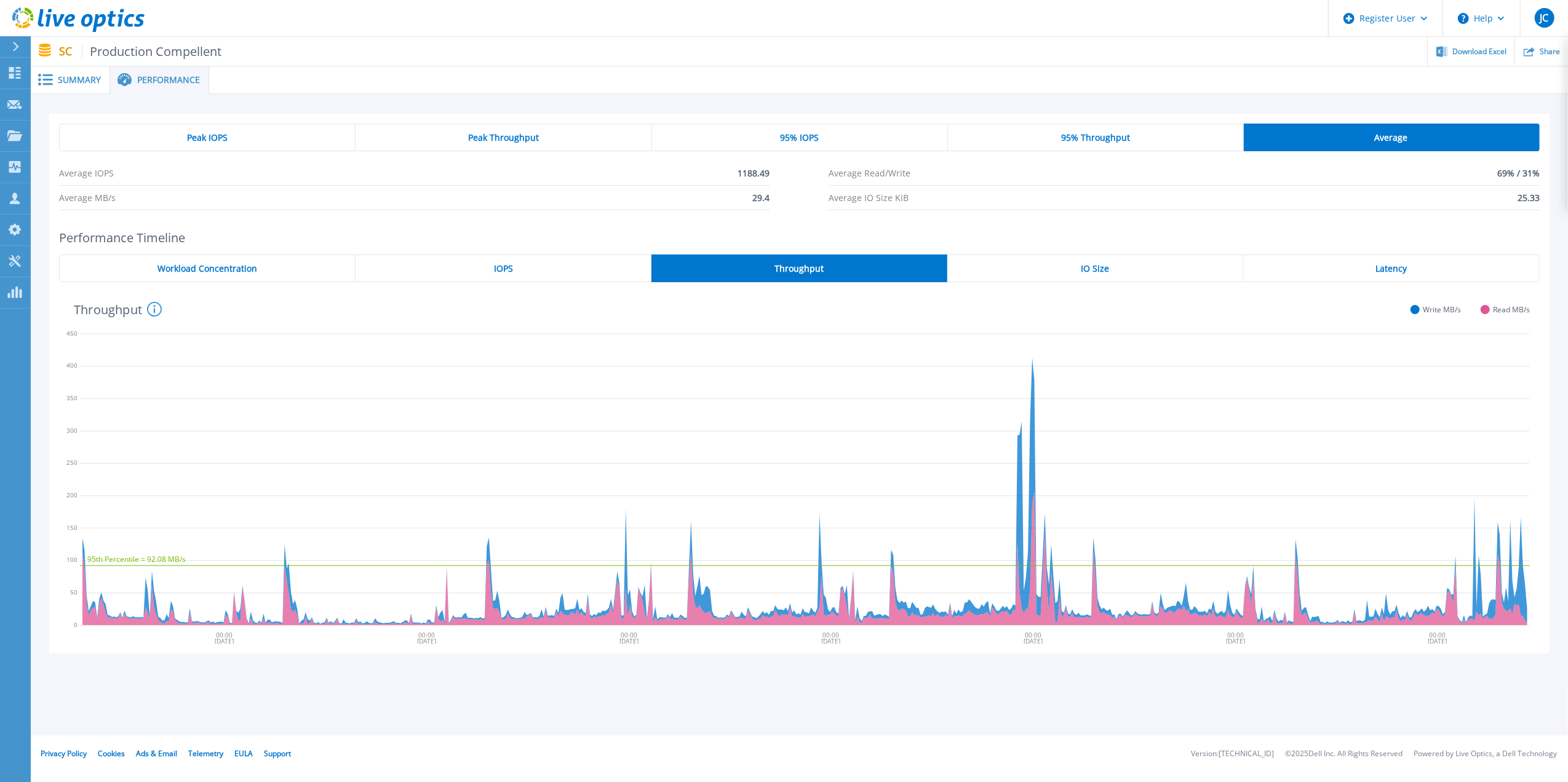
click at [528, 271] on div "IOPS" at bounding box center [504, 268] width 296 height 28
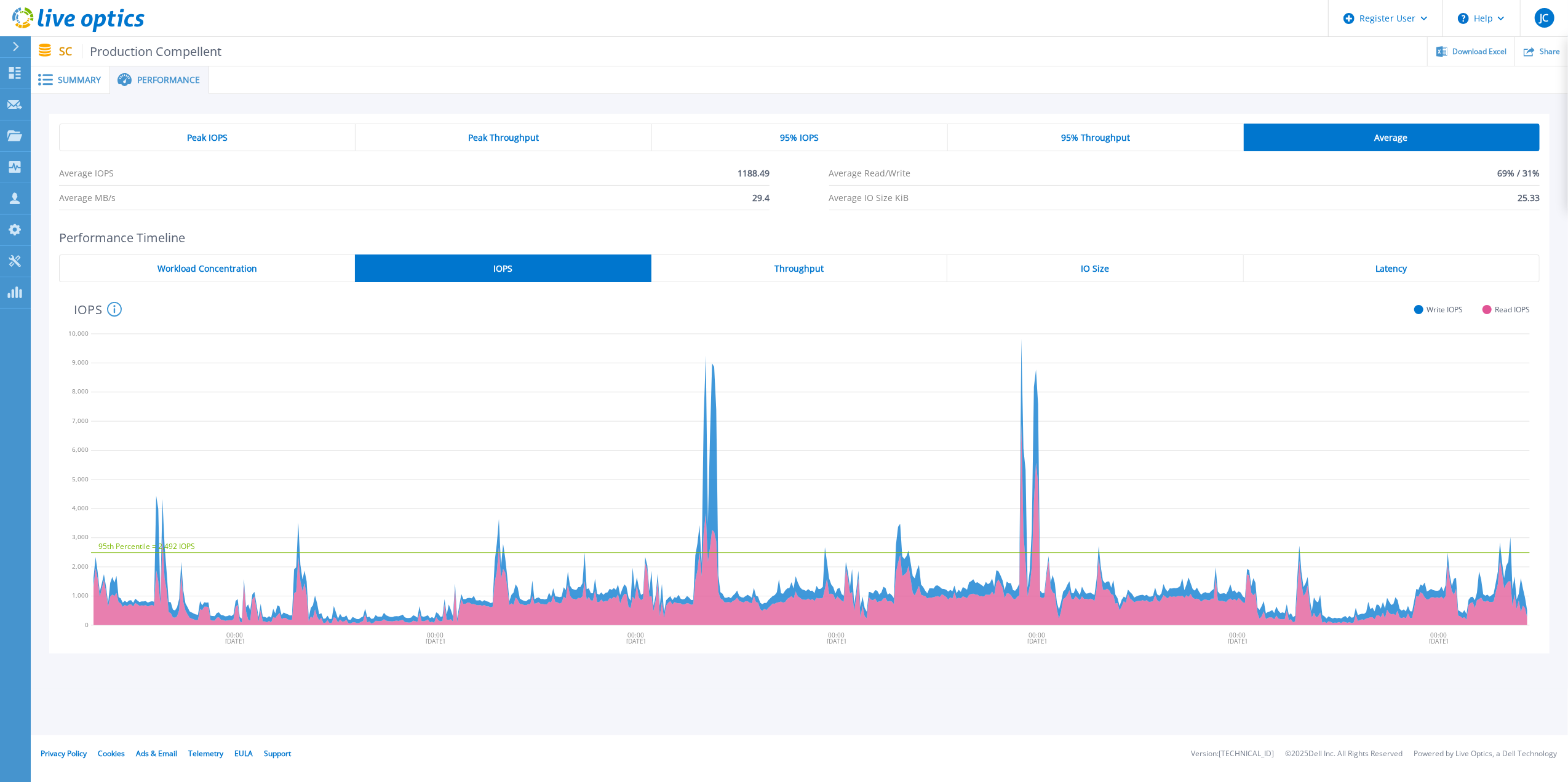
click at [235, 246] on div "Performance Timeline Workload Concentration IOPS Throughput IO Size Latency 95t…" at bounding box center [799, 442] width 1501 height 424
click at [223, 268] on span "Workload Concentration" at bounding box center [207, 268] width 100 height 10
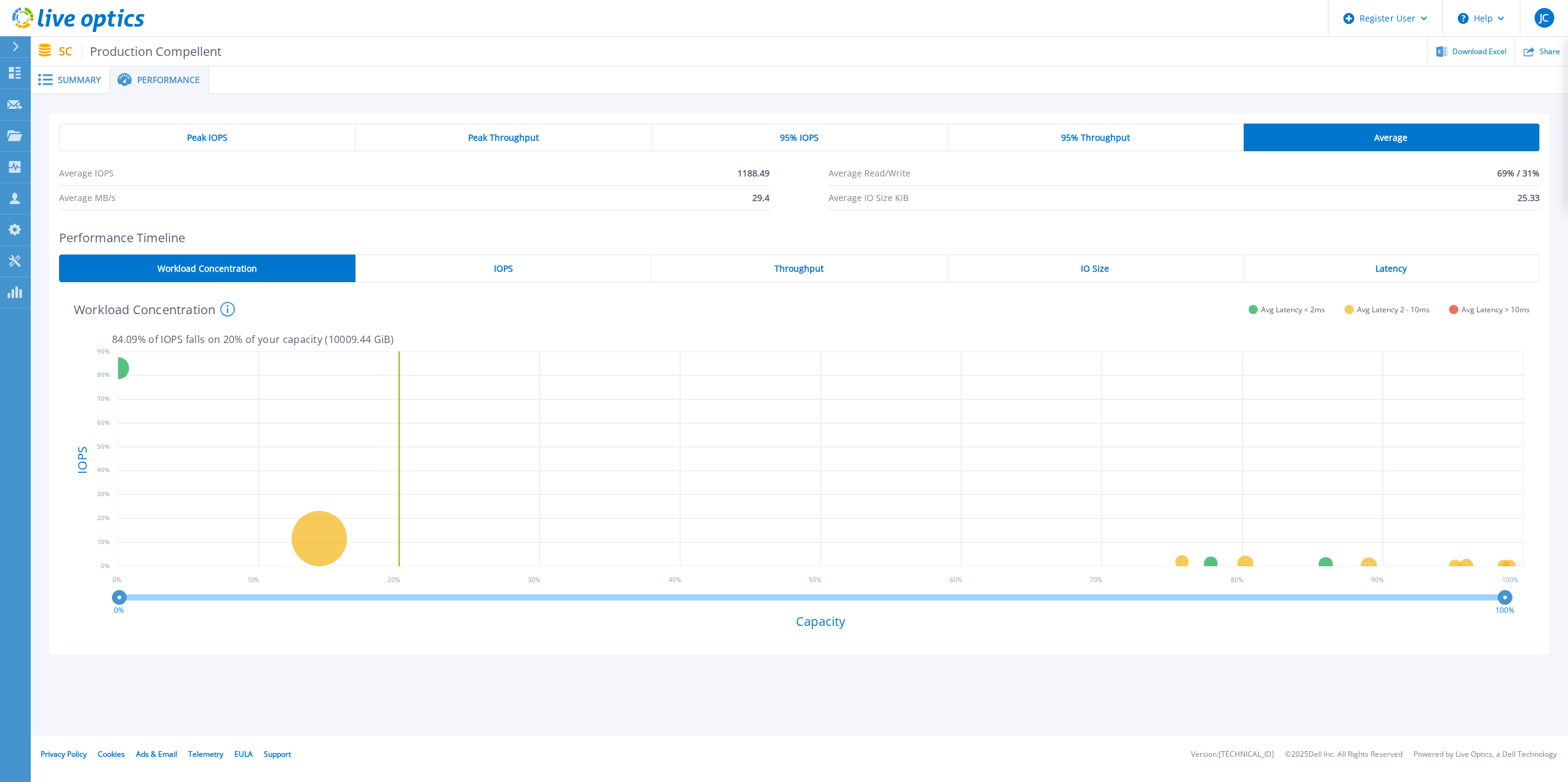
click at [79, 76] on span "Summary" at bounding box center [80, 80] width 43 height 9
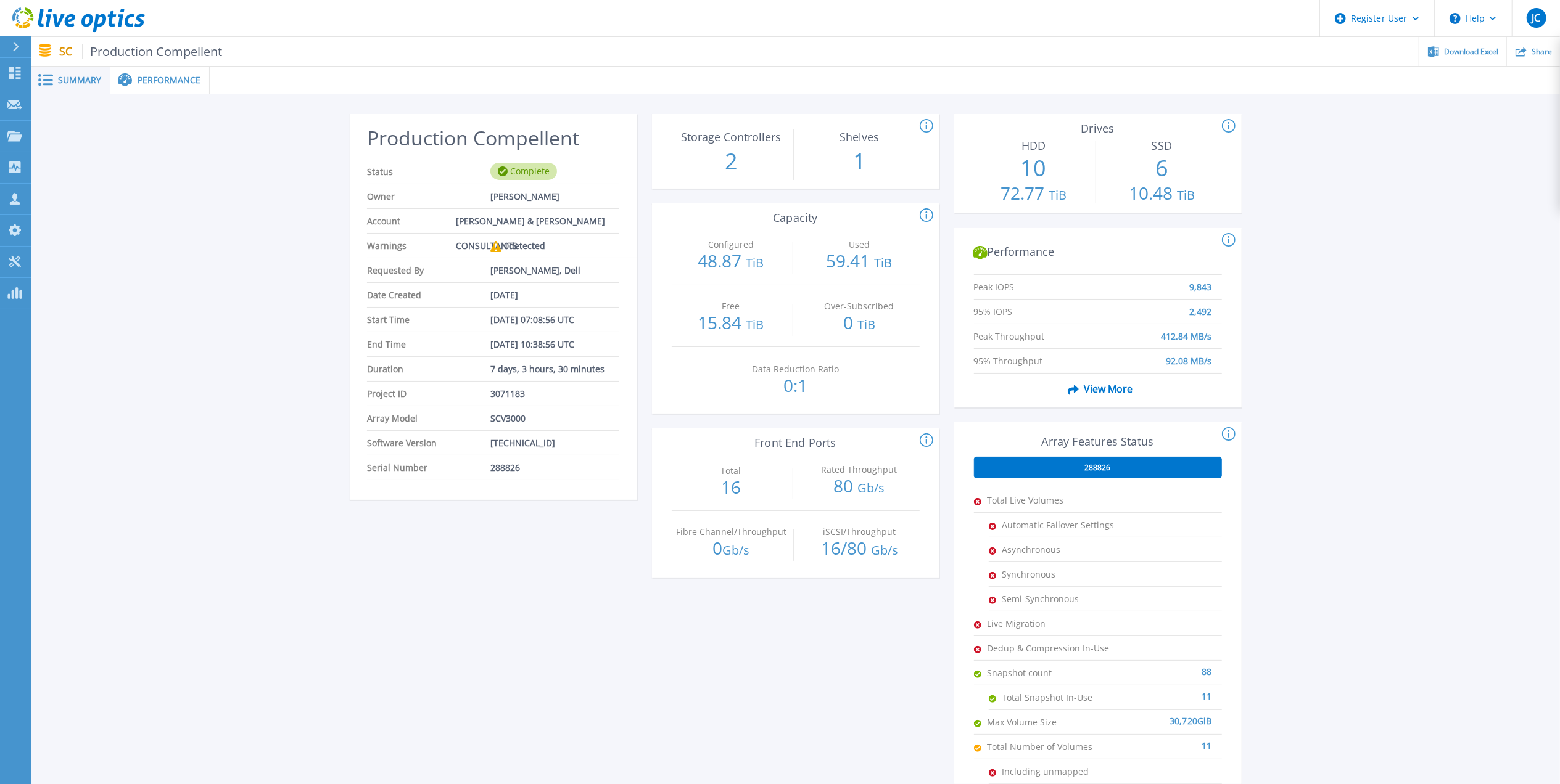
click at [522, 240] on div "0 detected" at bounding box center [517, 246] width 55 height 25
drag, startPoint x: 522, startPoint y: 240, endPoint x: 486, endPoint y: 247, distance: 36.7
click at [486, 247] on span "Warnings" at bounding box center [428, 245] width 123 height 24
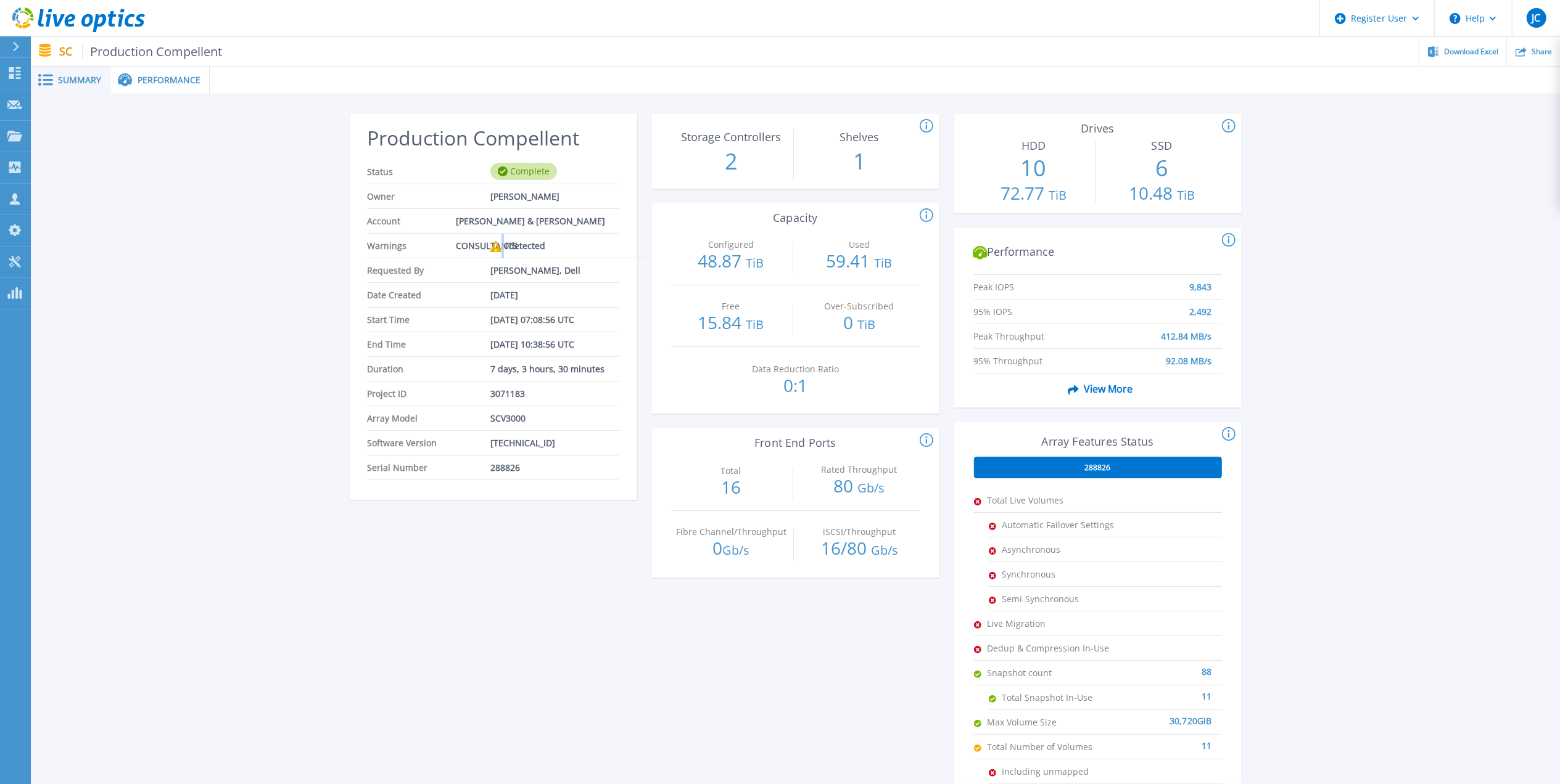
click at [486, 247] on span "Warnings" at bounding box center [428, 245] width 123 height 24
click at [492, 252] on div "0 detected" at bounding box center [517, 246] width 55 height 25
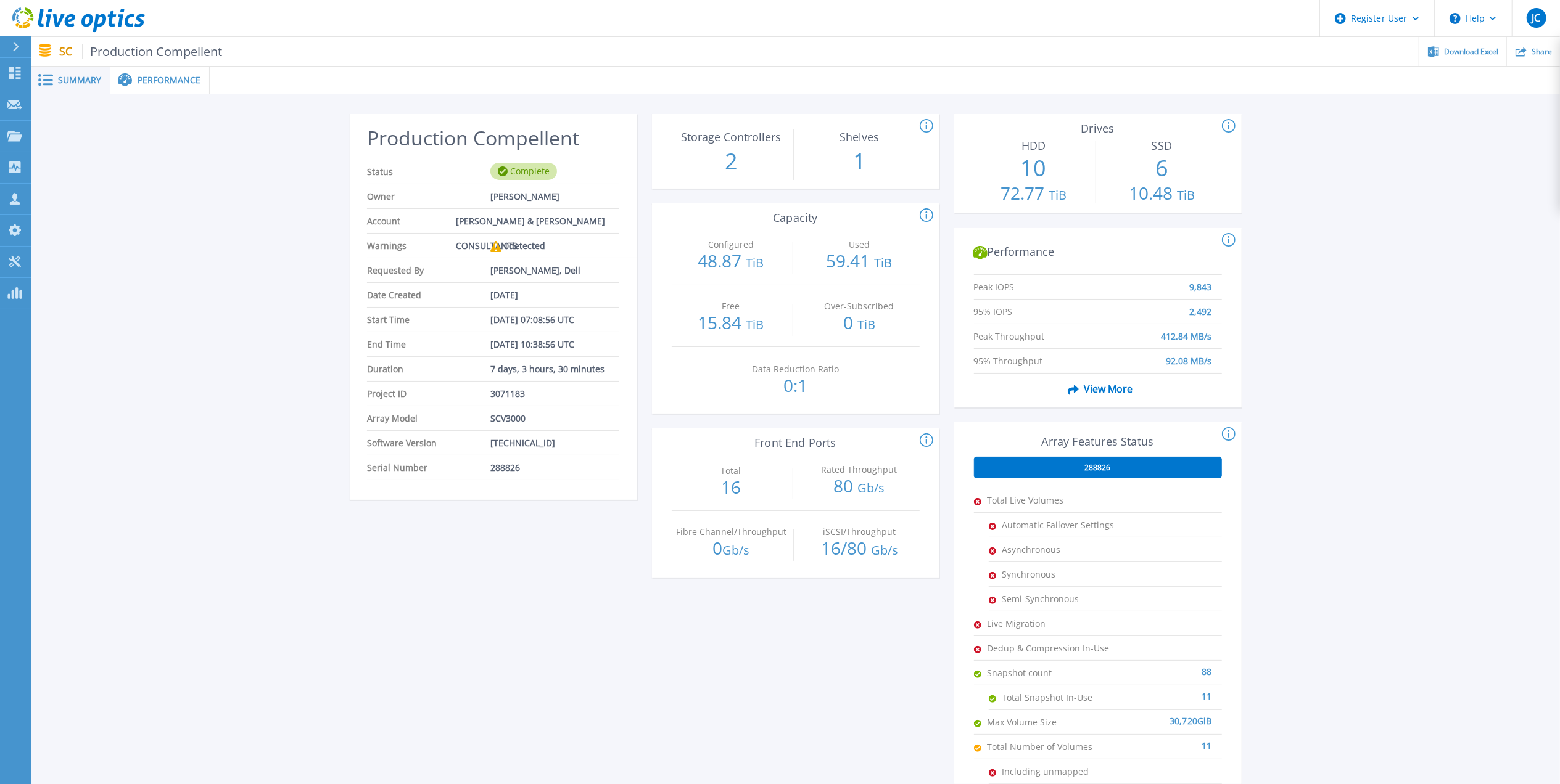
drag, startPoint x: 492, startPoint y: 252, endPoint x: 694, endPoint y: 387, distance: 243.0
click at [694, 387] on div "Data Reduction Ratio 0:1" at bounding box center [796, 378] width 248 height 61
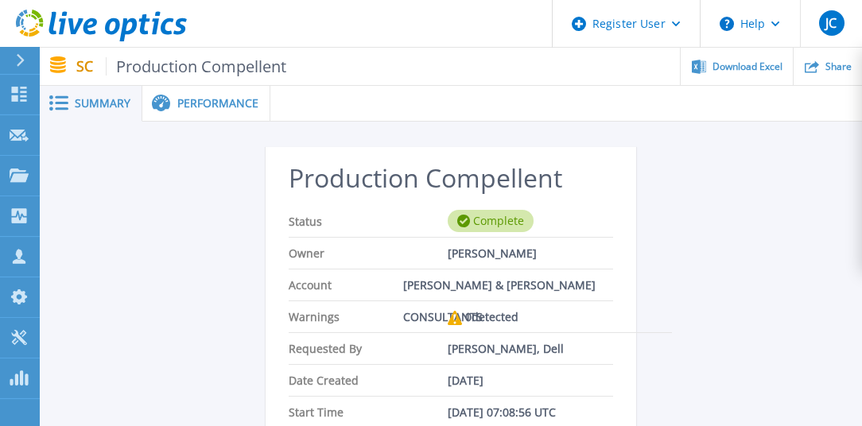
click at [448, 318] on icon at bounding box center [455, 318] width 14 height 14
drag, startPoint x: 448, startPoint y: 318, endPoint x: 437, endPoint y: 315, distance: 11.6
click at [437, 315] on span "Warnings" at bounding box center [368, 316] width 159 height 31
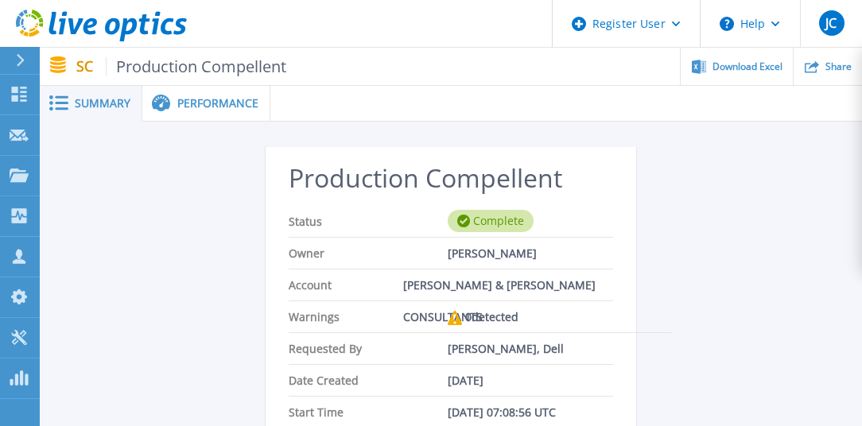
click at [441, 315] on span "Warnings" at bounding box center [368, 316] width 159 height 31
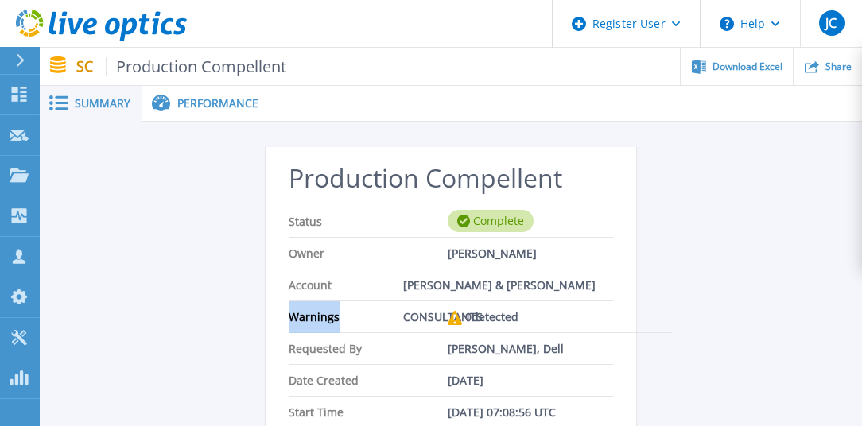
click at [441, 315] on span "Warnings" at bounding box center [368, 316] width 159 height 31
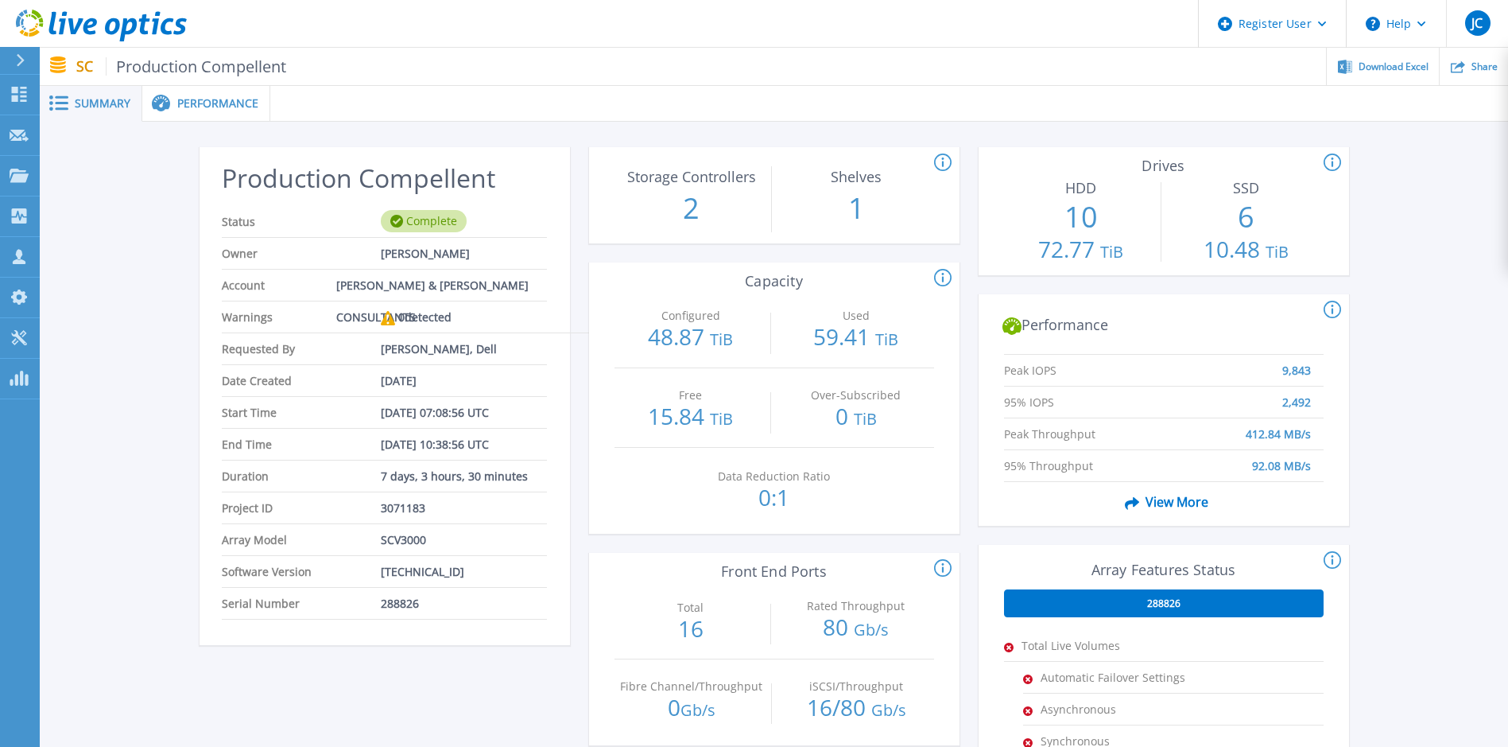
click at [431, 308] on div "0 detected" at bounding box center [416, 317] width 71 height 32
drag, startPoint x: 431, startPoint y: 308, endPoint x: 374, endPoint y: 326, distance: 59.3
click at [374, 326] on span "Warnings" at bounding box center [301, 316] width 159 height 31
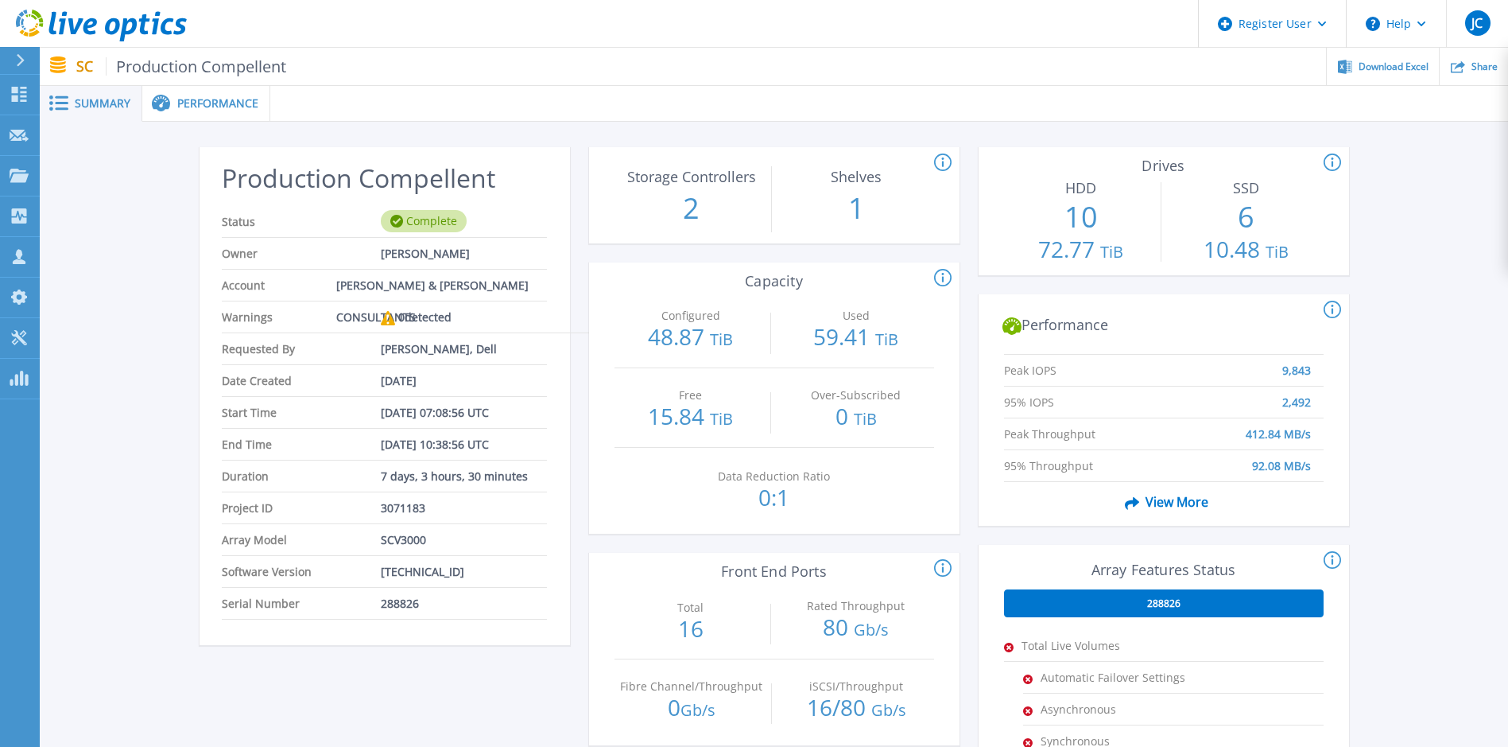
drag, startPoint x: 377, startPoint y: 320, endPoint x: 464, endPoint y: 321, distance: 87.5
click at [464, 321] on li "Warnings 0 detected" at bounding box center [413, 317] width 383 height 32
click at [467, 325] on li "Warnings 0 detected" at bounding box center [413, 317] width 383 height 32
drag, startPoint x: 467, startPoint y: 325, endPoint x: 364, endPoint y: 324, distance: 102.6
click at [364, 324] on li "Warnings 0 detected" at bounding box center [413, 317] width 383 height 32
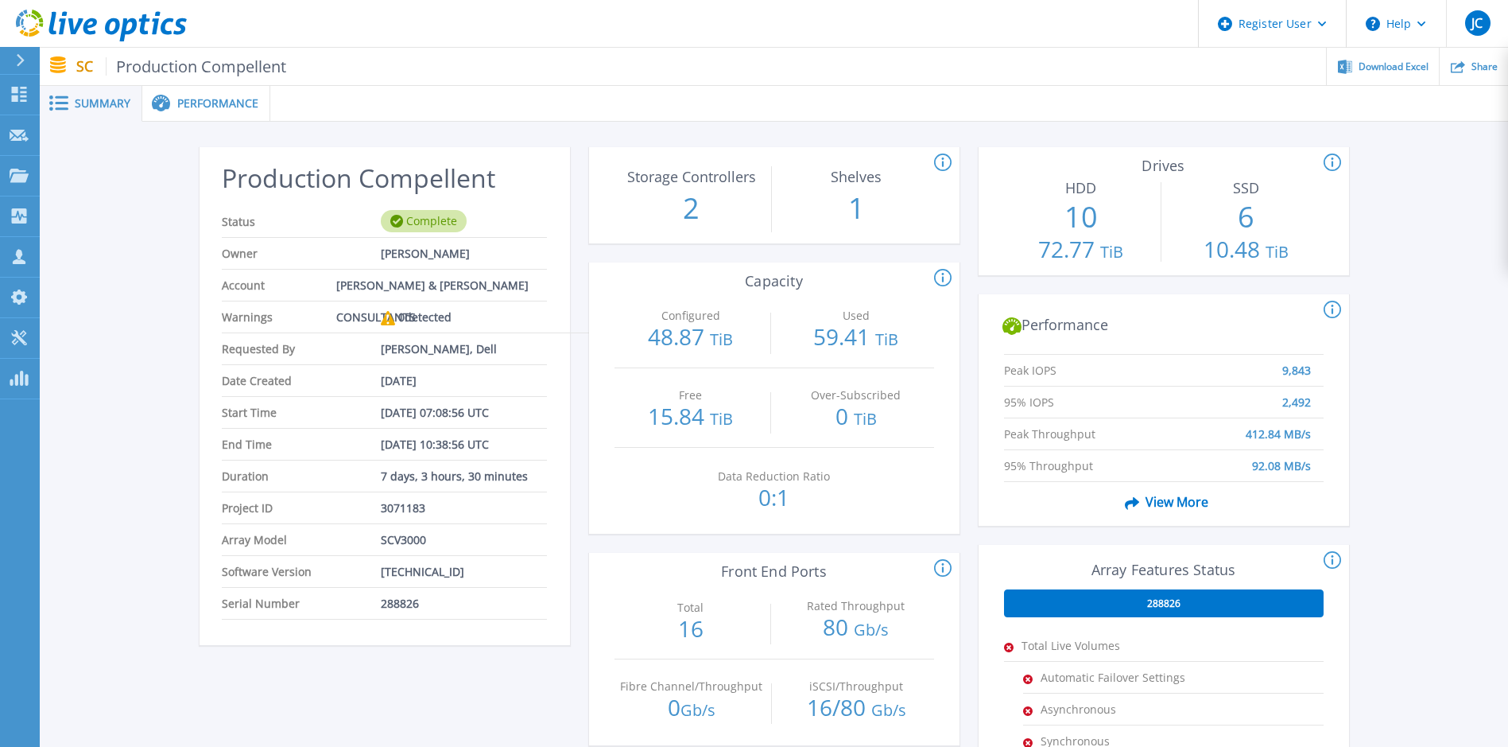
drag, startPoint x: 364, startPoint y: 324, endPoint x: 572, endPoint y: 333, distance: 208.5
click at [572, 333] on div "Production Compellent Status Complete Owner Zafar Ullah Account APLIN & MARTIN …" at bounding box center [775, 601] width 1150 height 909
click at [207, 91] on div "Performance" at bounding box center [206, 104] width 128 height 36
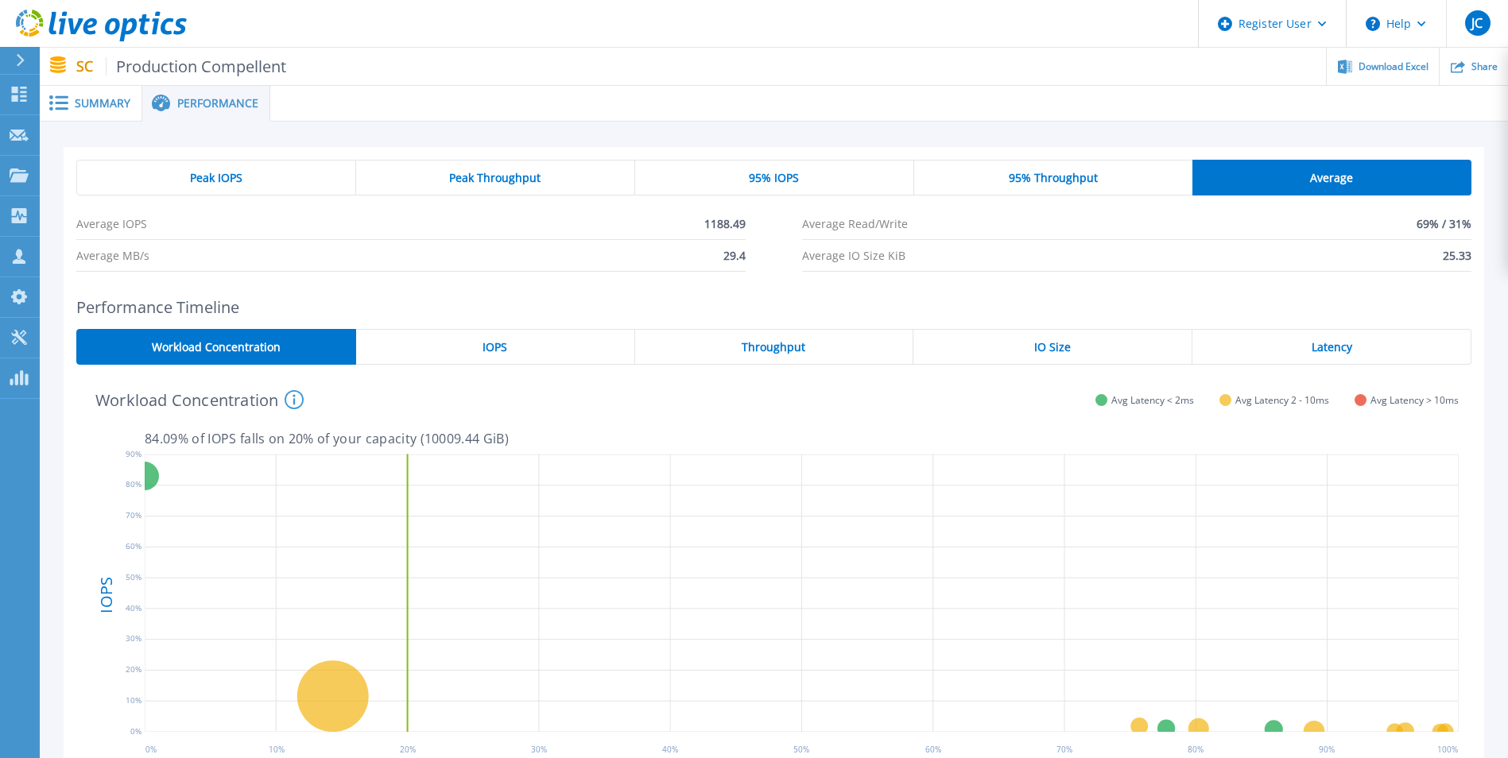
click at [99, 107] on span "Summary" at bounding box center [103, 103] width 56 height 11
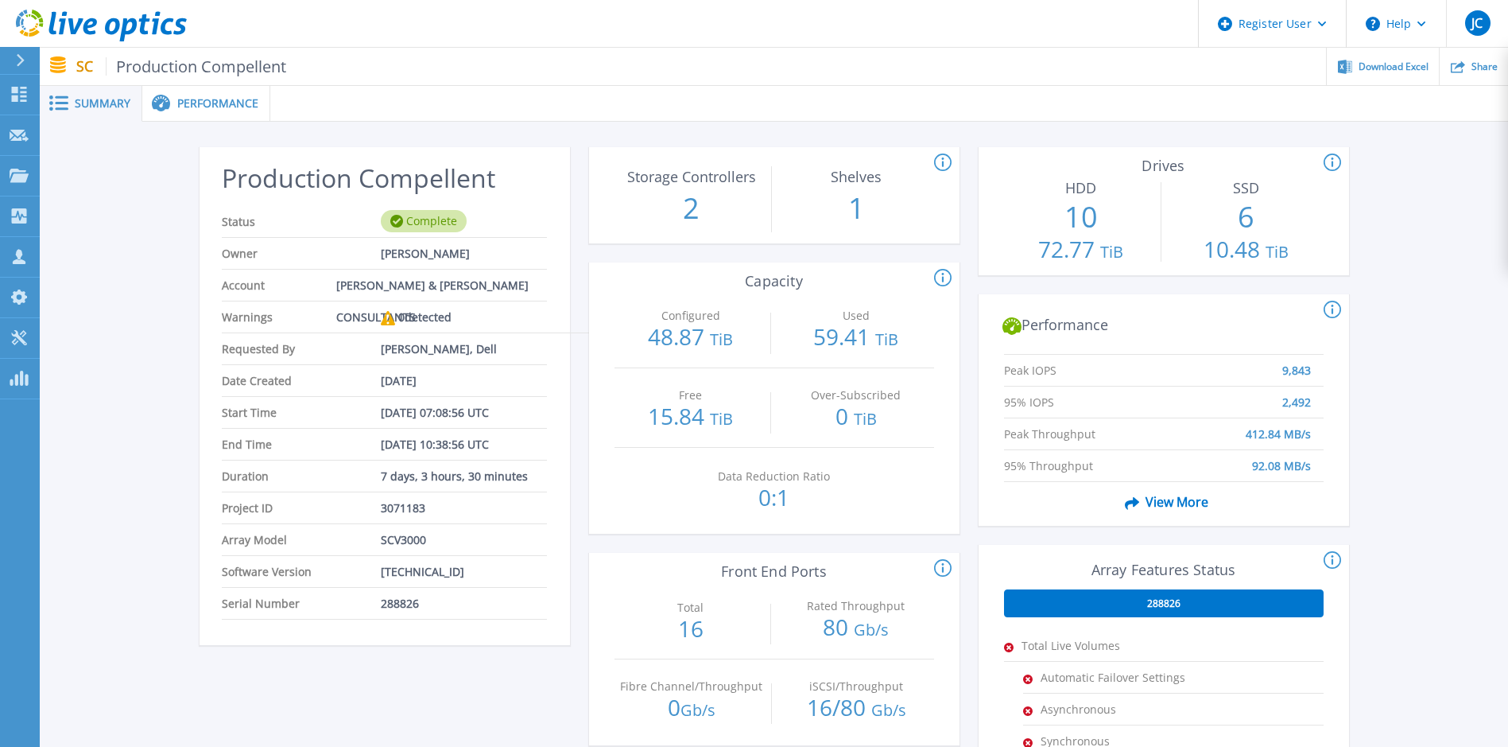
click at [401, 541] on span "SCV3000" at bounding box center [403, 539] width 45 height 31
copy span "SCV3000"
click at [206, 93] on div "Performance" at bounding box center [206, 104] width 128 height 36
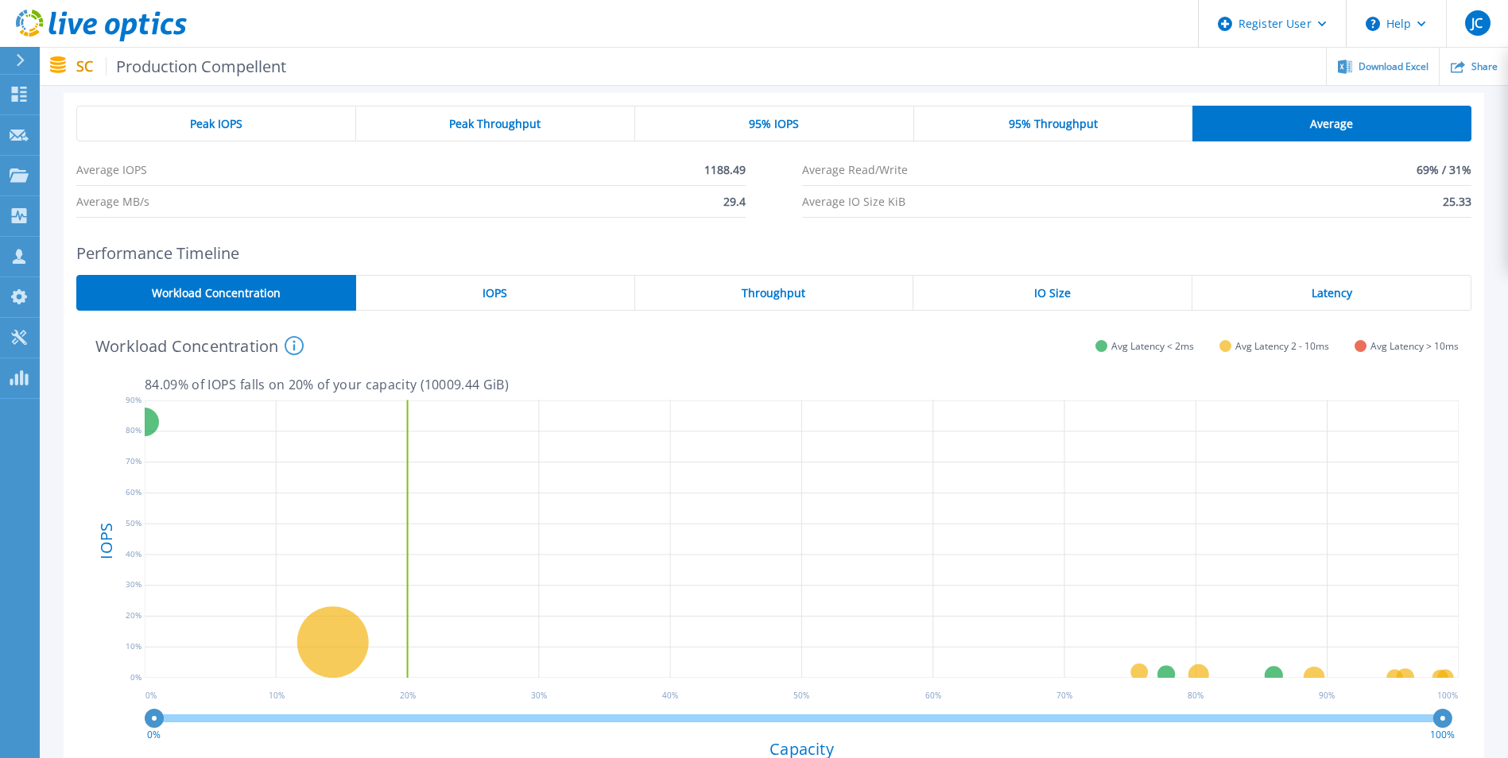
scroll to position [79, 0]
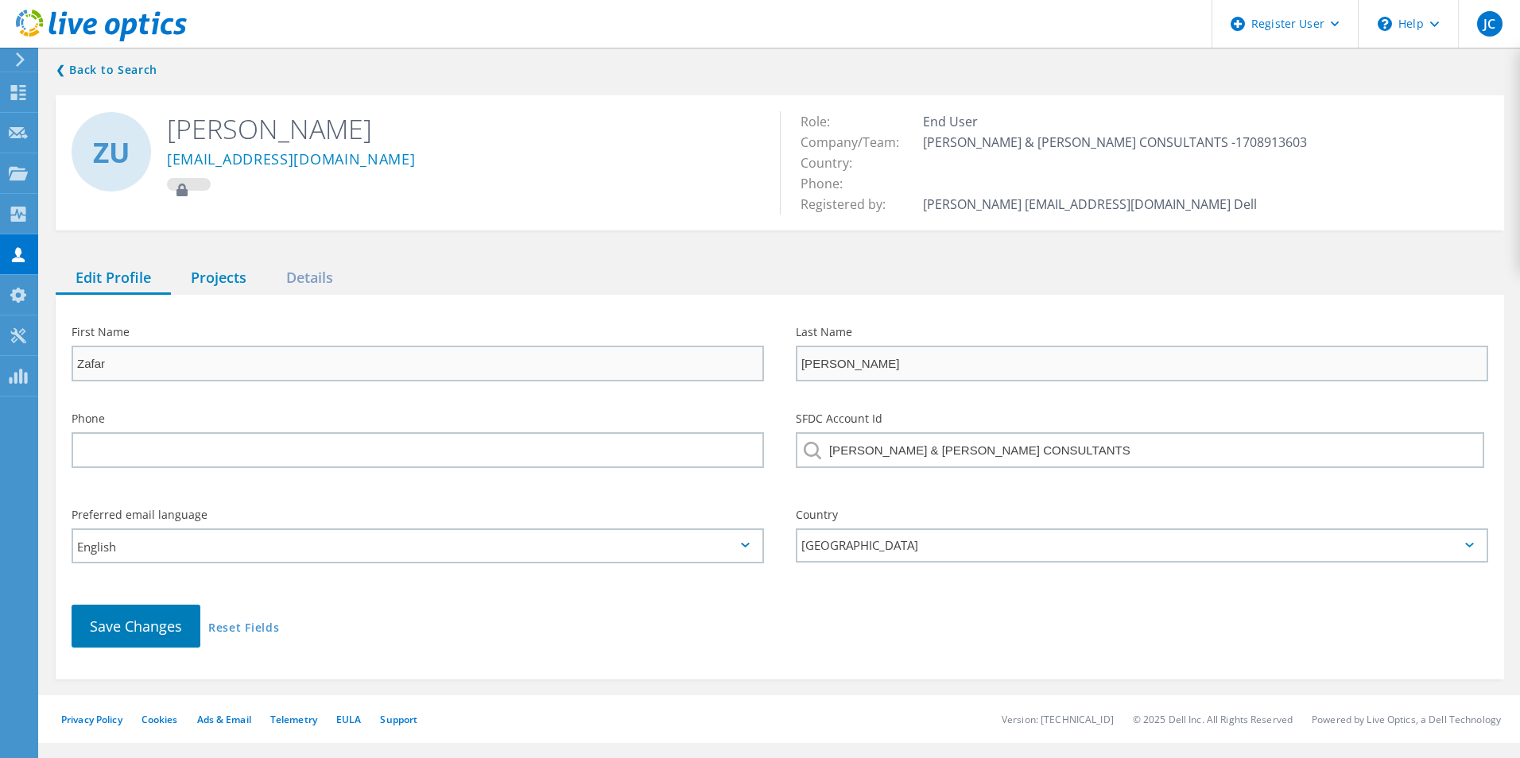
click at [241, 274] on div "Projects" at bounding box center [218, 278] width 95 height 33
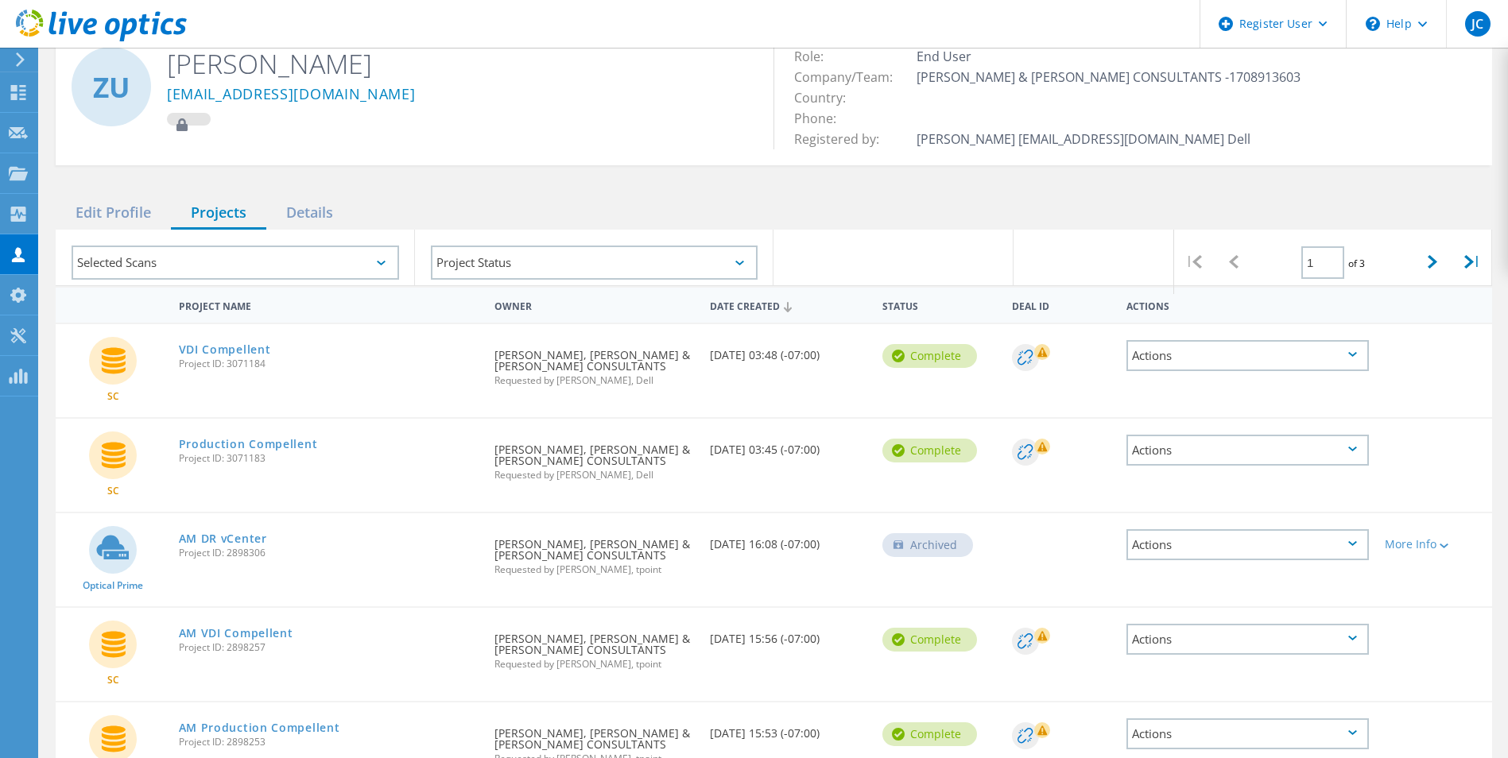
scroll to position [79, 0]
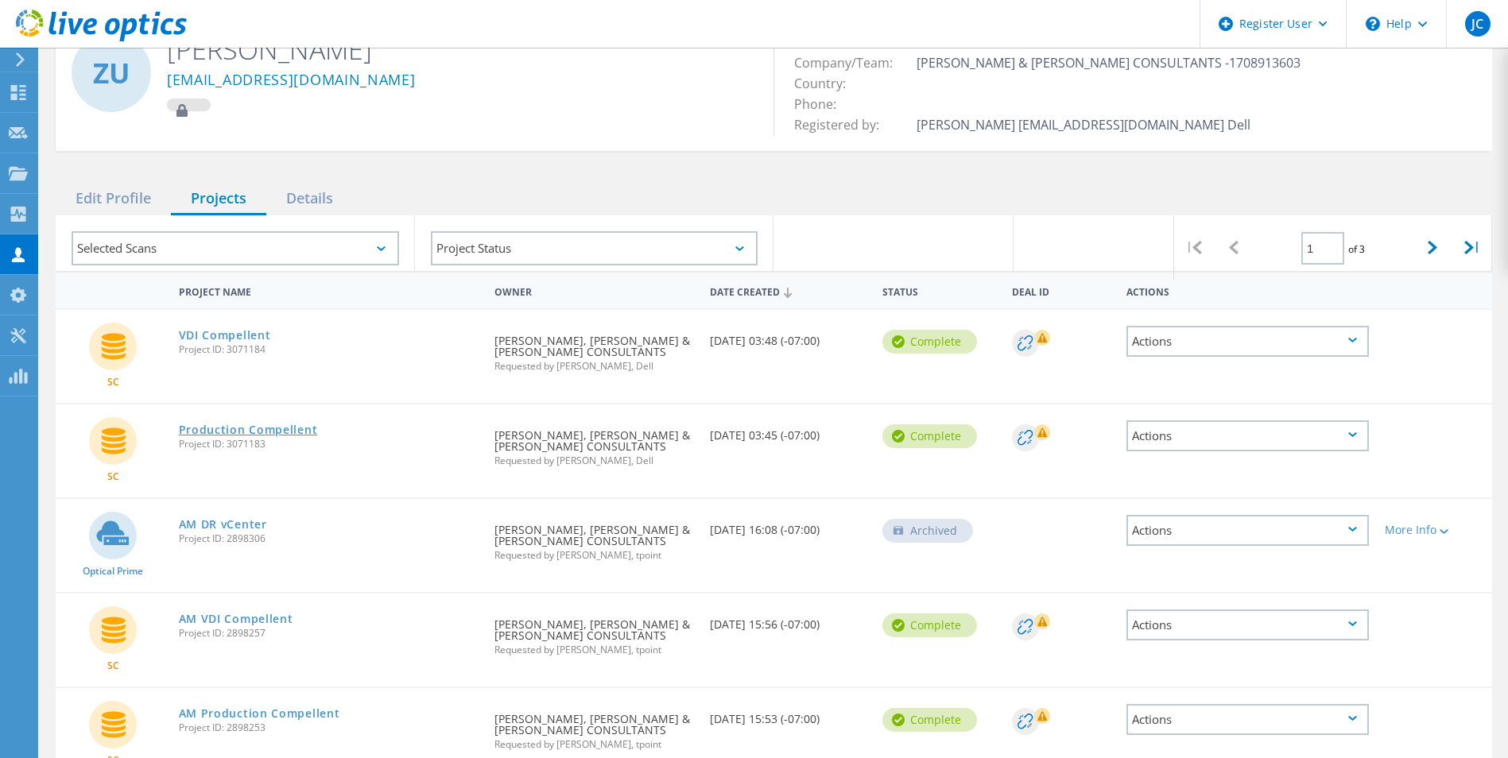
click at [297, 425] on link "Production Compellent" at bounding box center [248, 430] width 139 height 11
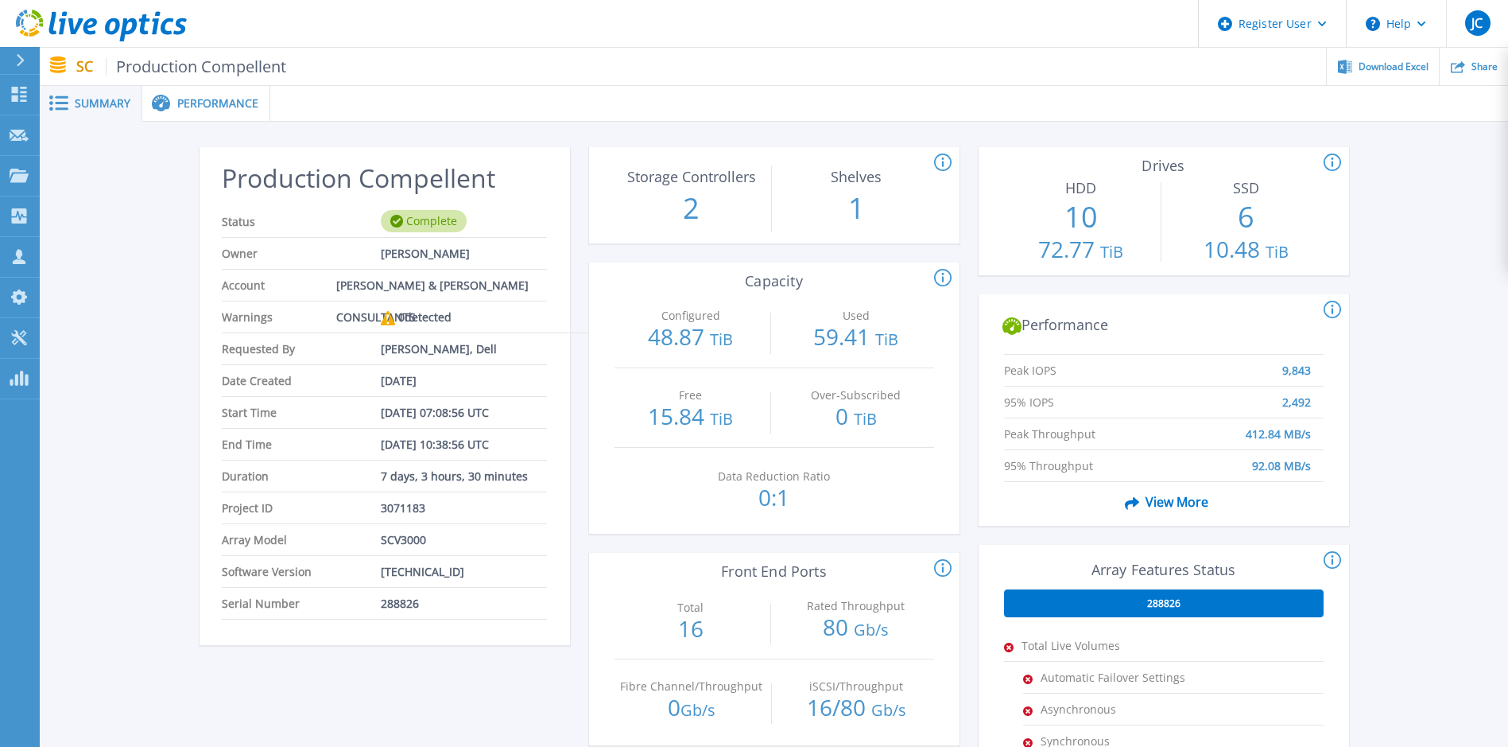
click at [230, 107] on span "Performance" at bounding box center [217, 103] width 81 height 11
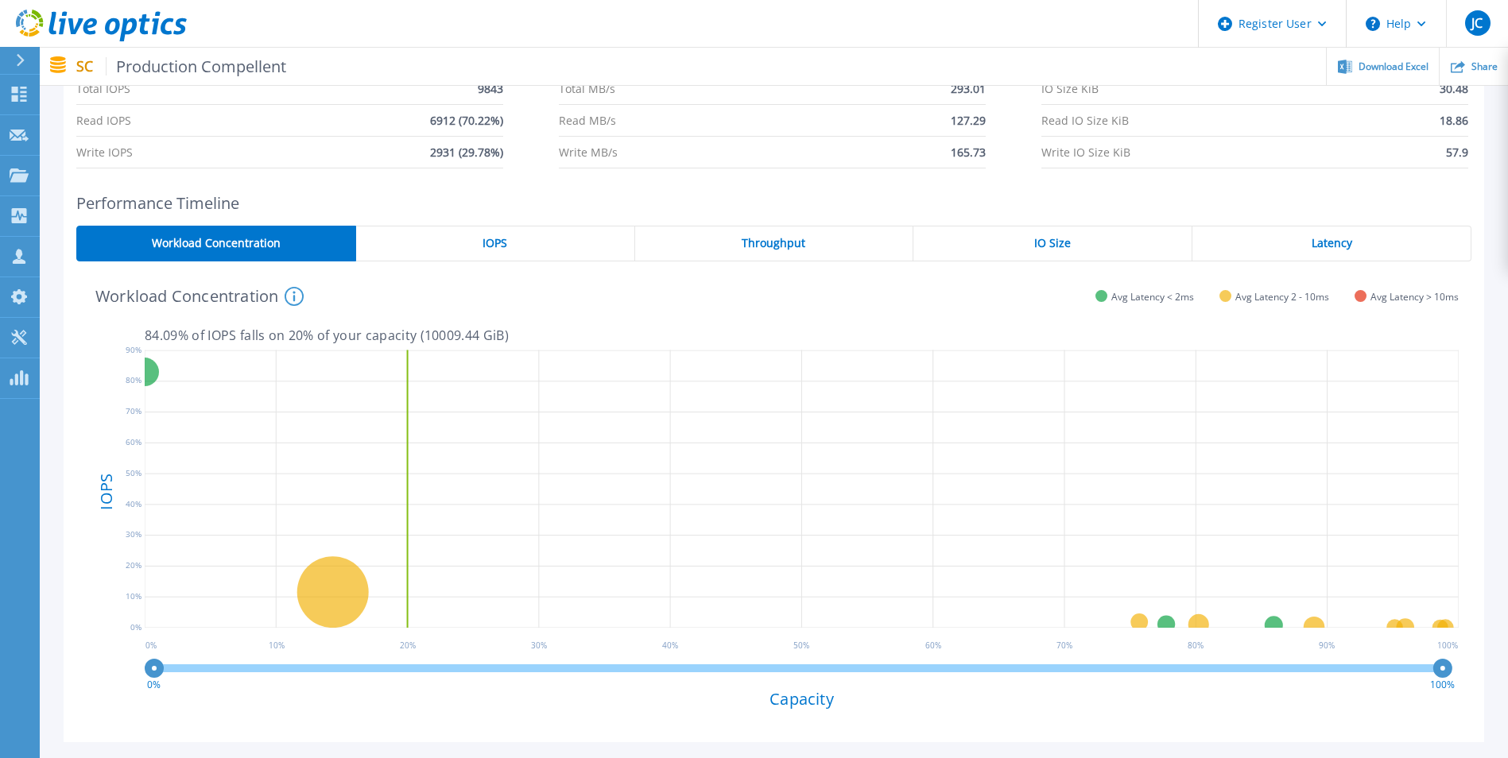
scroll to position [79, 0]
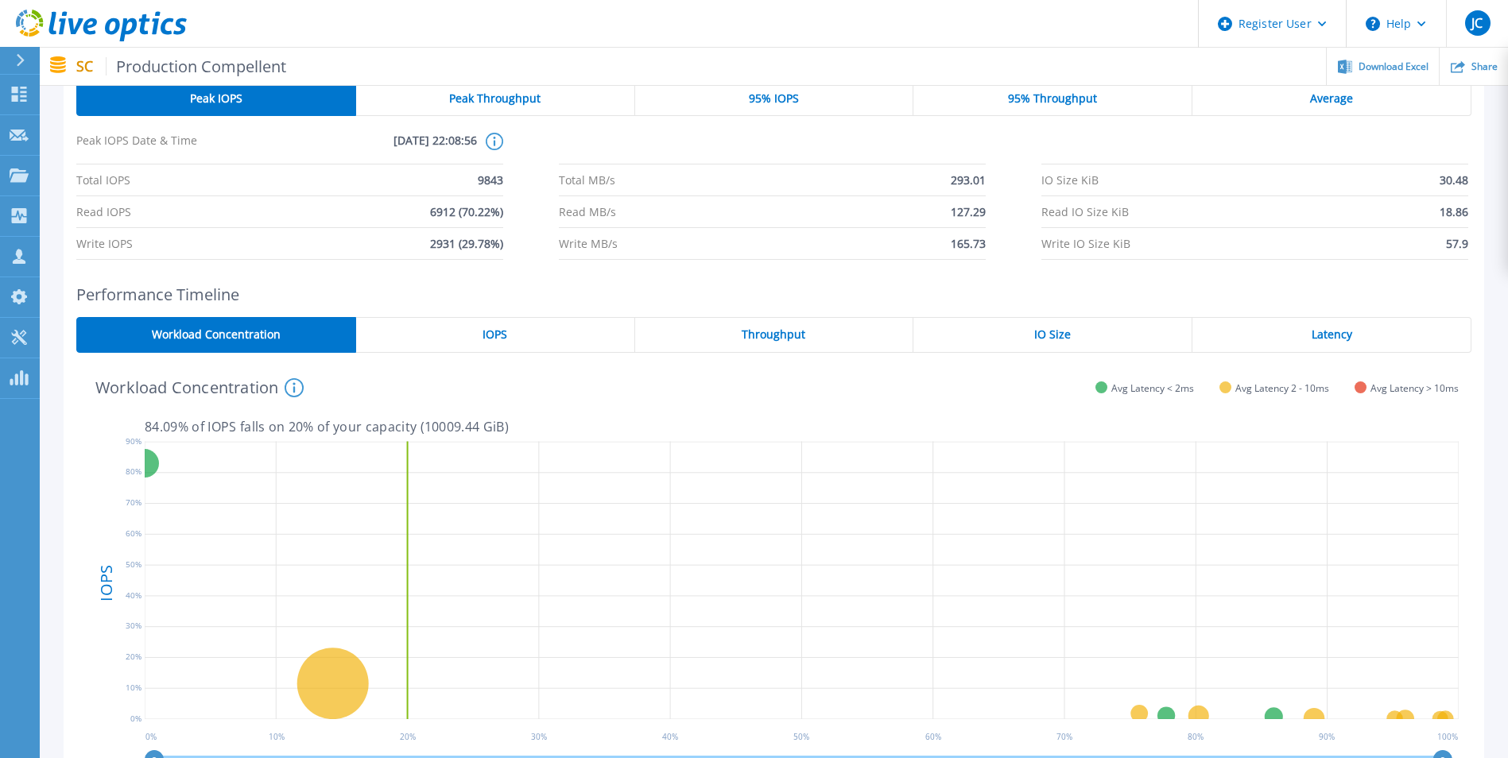
click at [522, 342] on div "IOPS" at bounding box center [495, 335] width 279 height 36
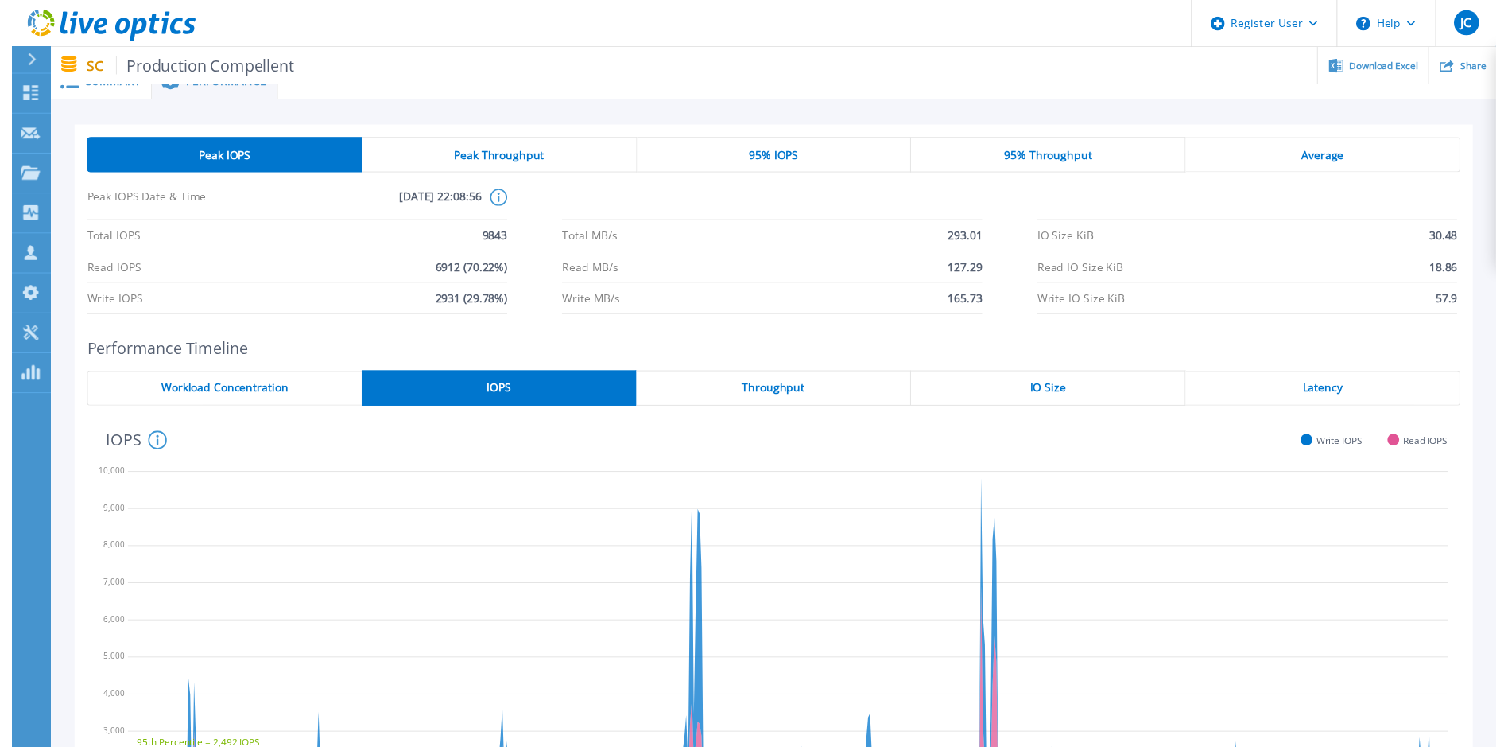
scroll to position [0, 0]
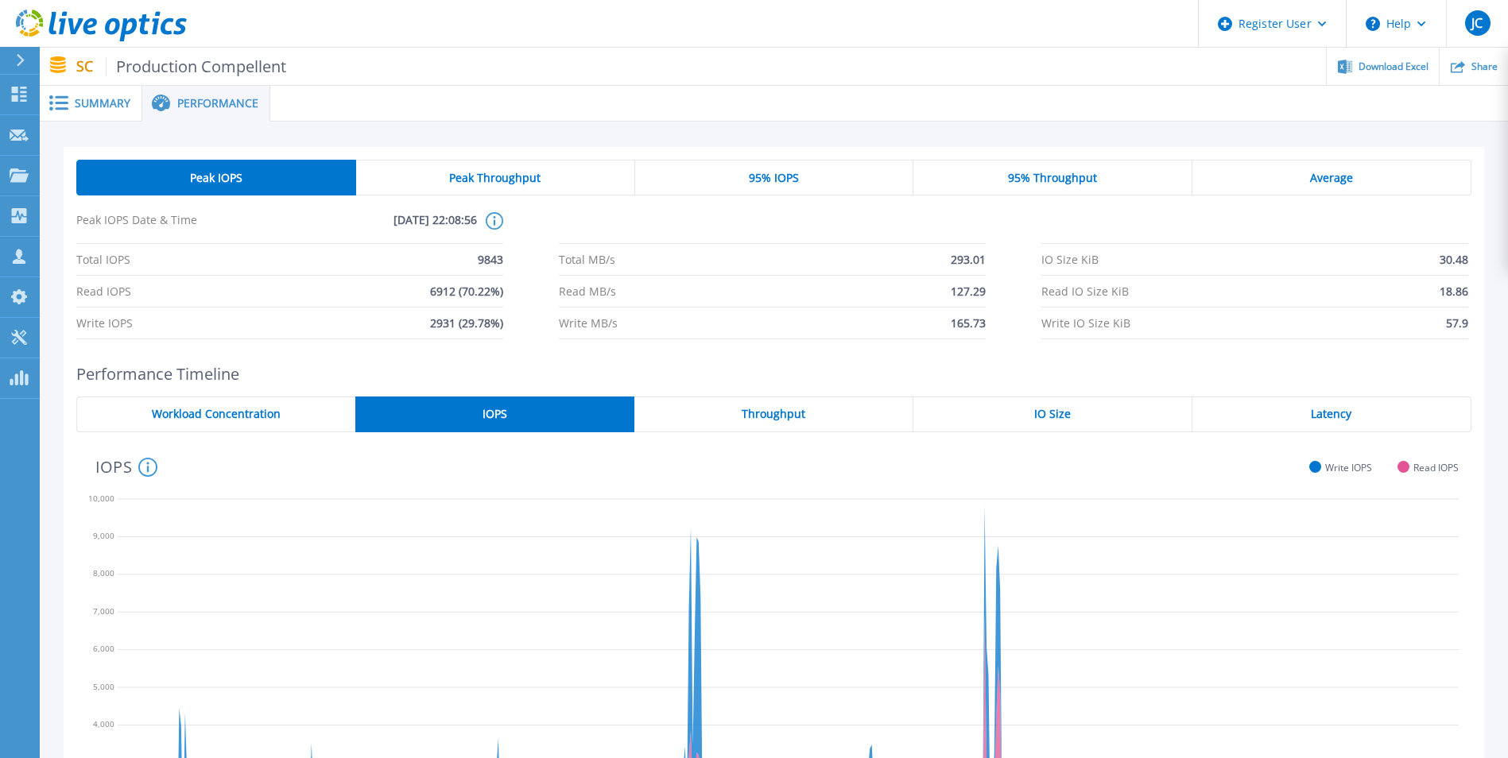
click at [768, 196] on div "Peak IOPS Peak Throughput 95% IOPS 95% Throughput Average Peak IOPS Date & Time…" at bounding box center [773, 250] width 1395 height 180
click at [777, 184] on span "95% IOPS" at bounding box center [774, 178] width 50 height 13
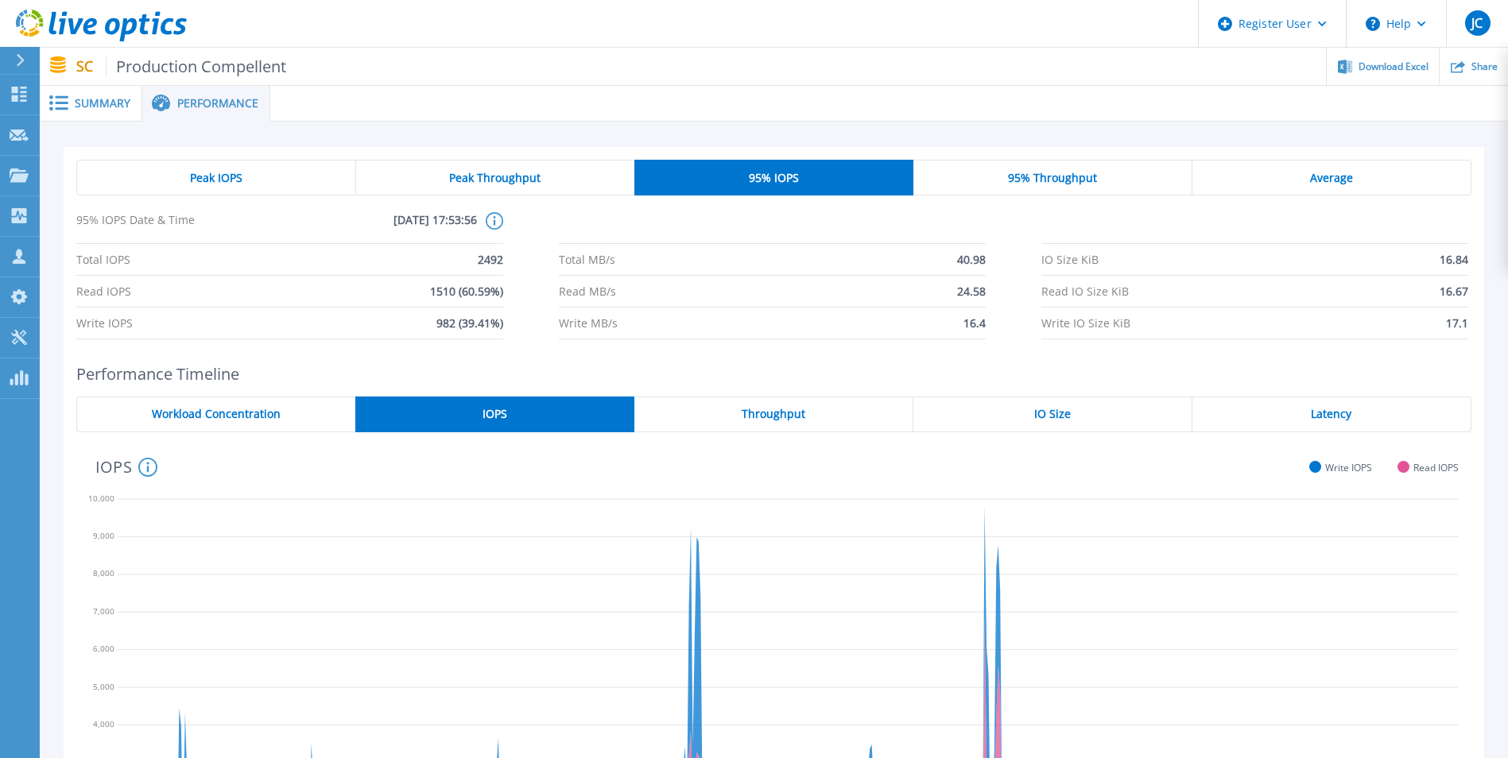
click at [1002, 183] on div "95% Throughput" at bounding box center [1052, 178] width 279 height 36
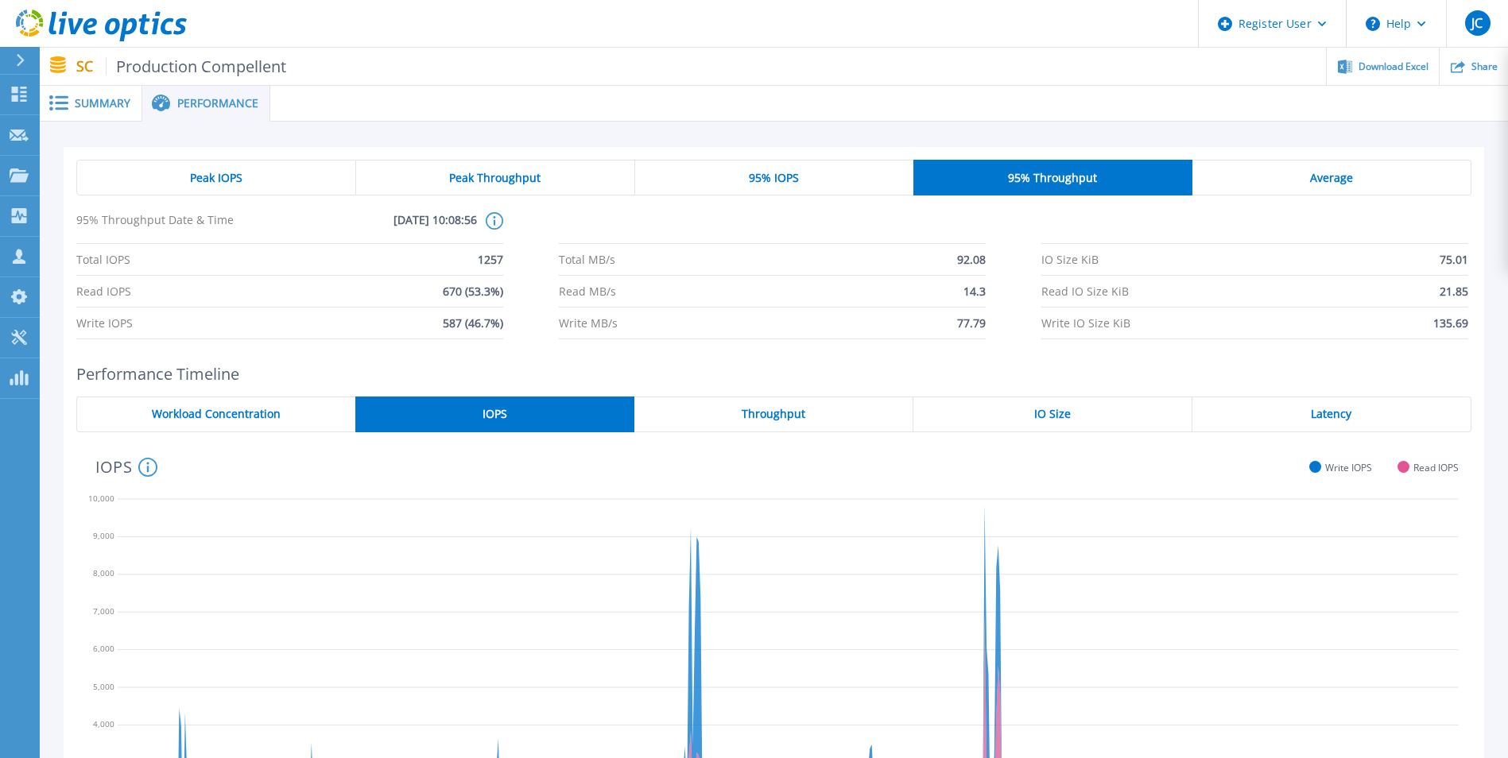
click at [549, 185] on div "Peak Throughput" at bounding box center [495, 178] width 279 height 36
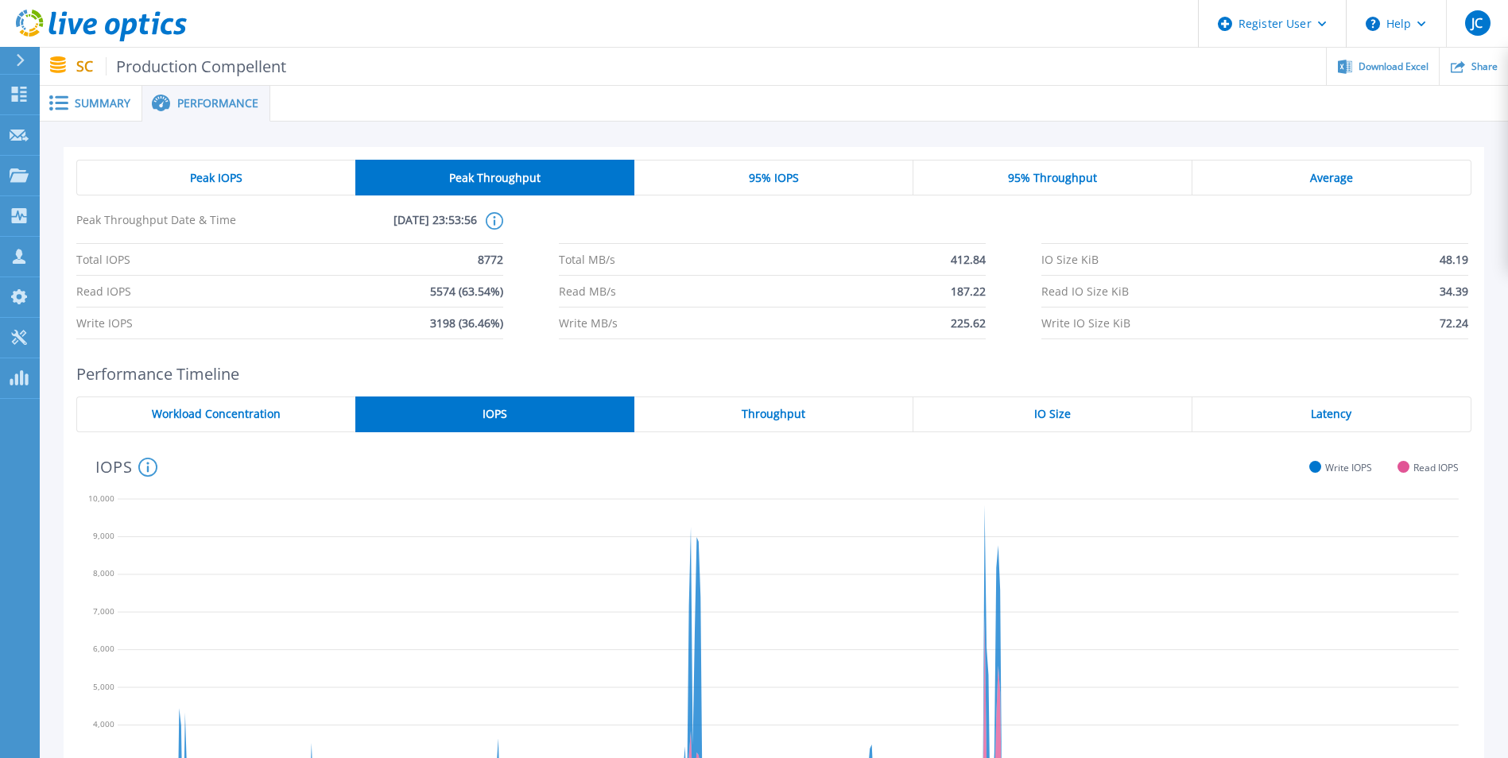
click at [88, 123] on div "Peak IOPS Peak Throughput 95% IOPS 95% Throughput Average Peak Throughput Date …" at bounding box center [774, 540] width 1468 height 836
click at [99, 111] on div "Summary" at bounding box center [91, 104] width 103 height 36
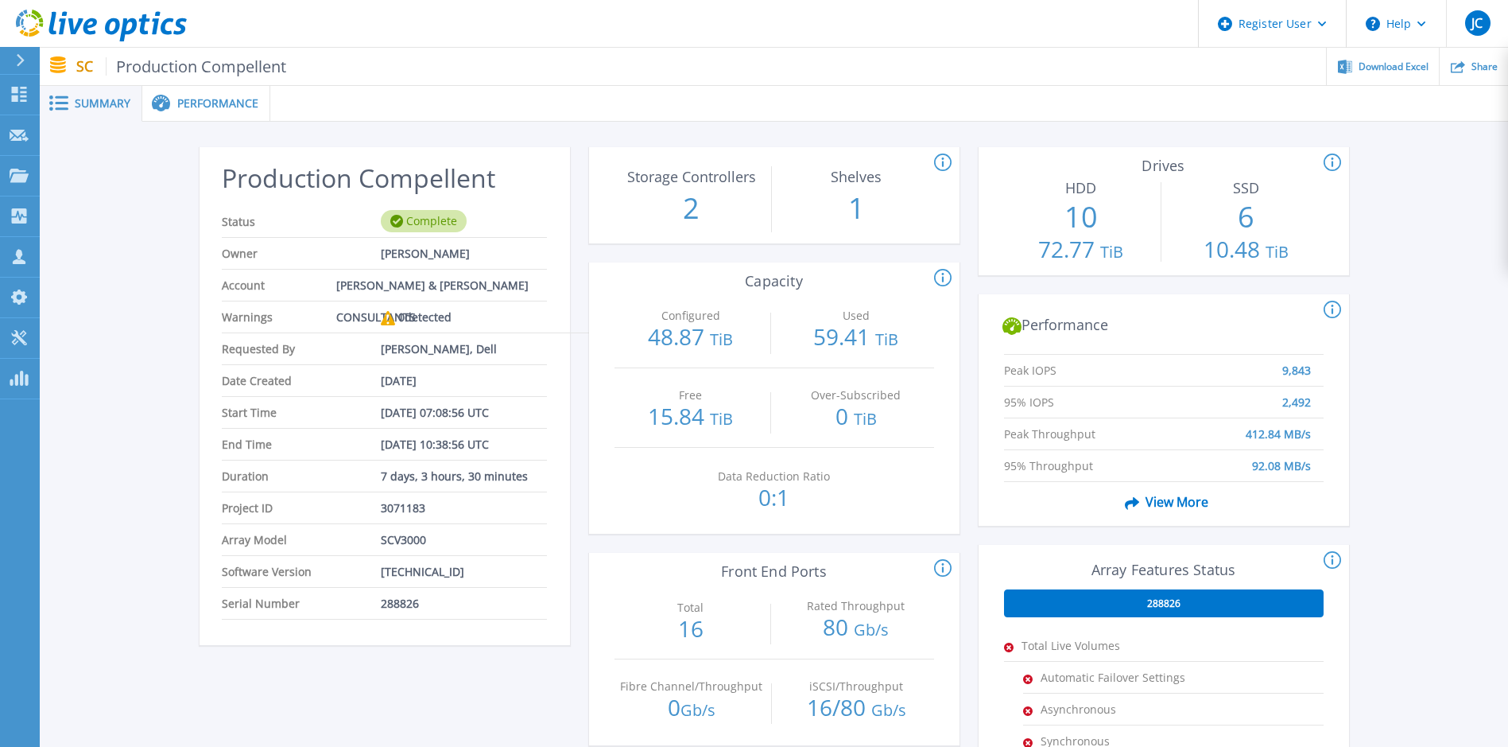
click at [227, 116] on div "Performance" at bounding box center [206, 104] width 128 height 36
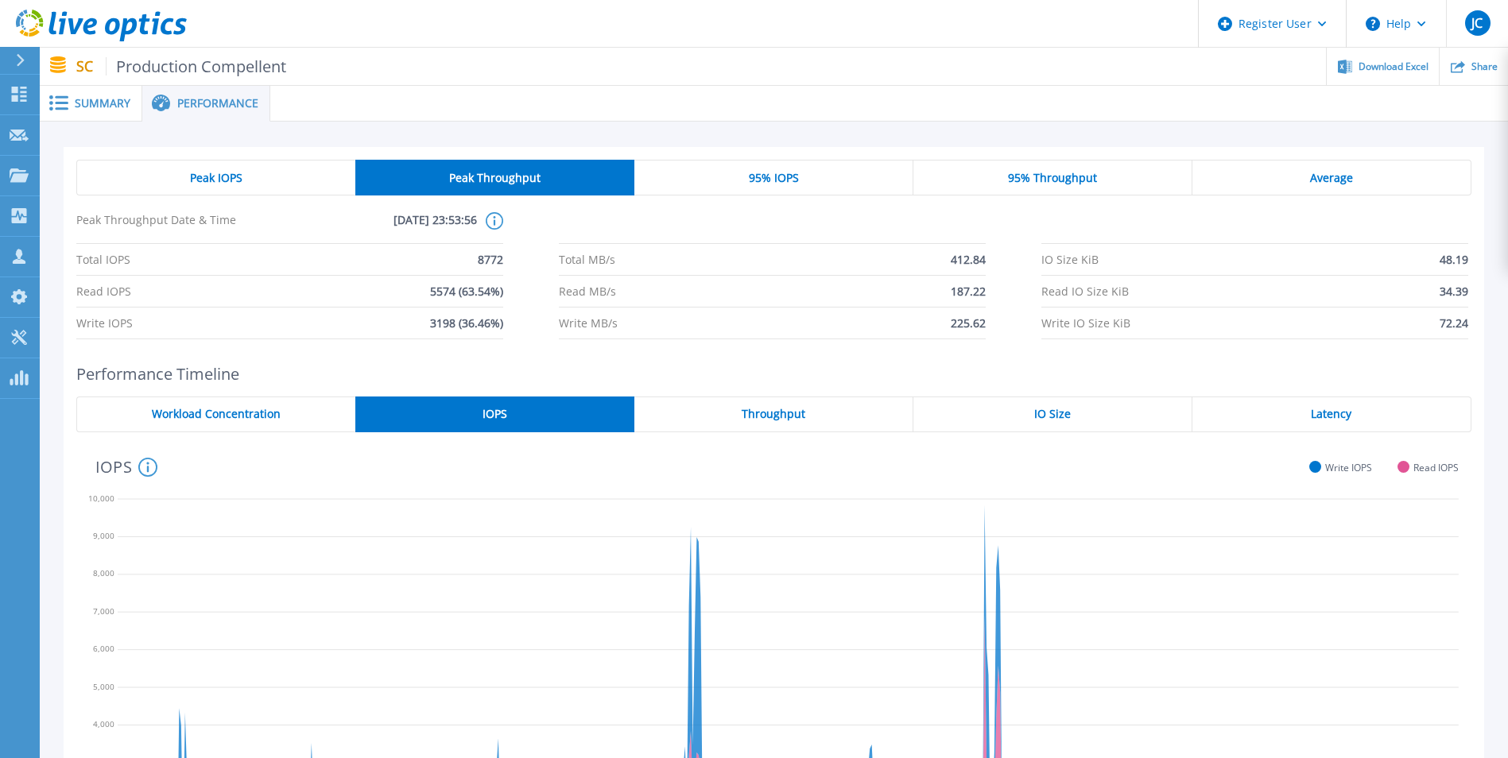
click at [1260, 417] on div "Latency" at bounding box center [1331, 415] width 279 height 36
